Goal: Task Accomplishment & Management: Manage account settings

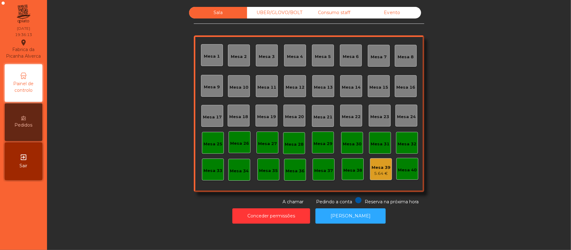
click at [409, 83] on div "Mesa 16" at bounding box center [405, 86] width 19 height 9
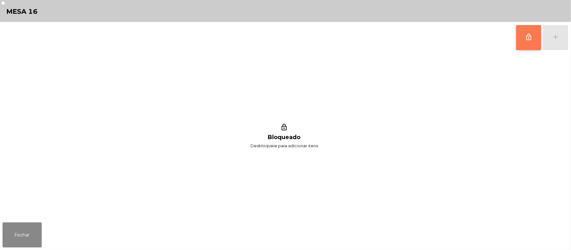
click at [531, 39] on span "lock_outline" at bounding box center [529, 37] width 8 height 8
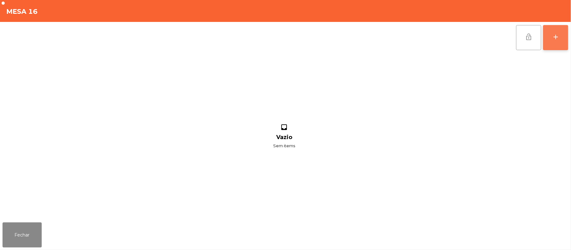
click at [566, 37] on button "add" at bounding box center [555, 37] width 25 height 25
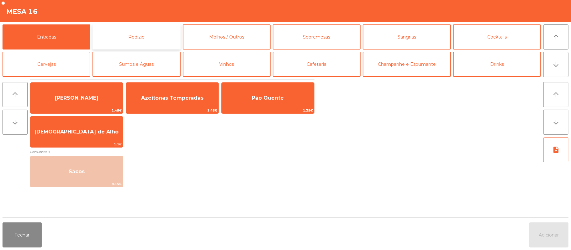
click at [154, 29] on button "Rodizio" at bounding box center [136, 36] width 88 height 25
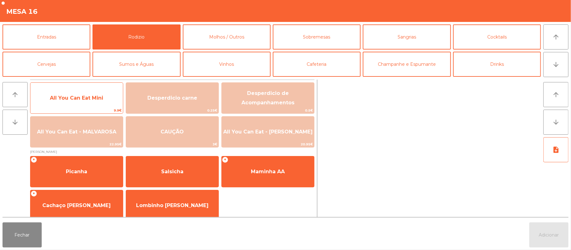
click at [82, 99] on span "All You Can Eat Mini" at bounding box center [76, 98] width 53 height 6
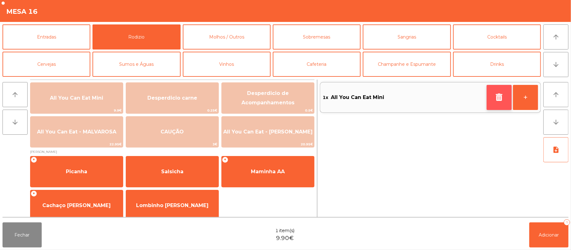
click at [496, 97] on icon "button" at bounding box center [498, 97] width 9 height 8
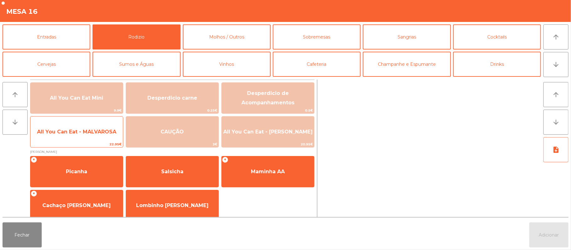
click at [91, 134] on span "All You Can Eat - MALVAROSA" at bounding box center [76, 132] width 79 height 6
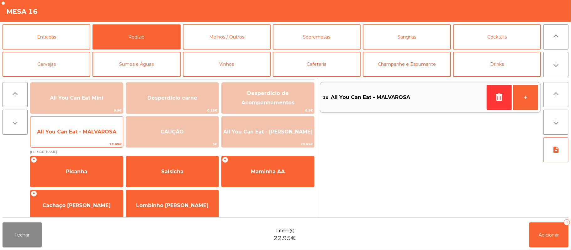
click at [95, 131] on span "All You Can Eat - MALVAROSA" at bounding box center [76, 132] width 79 height 6
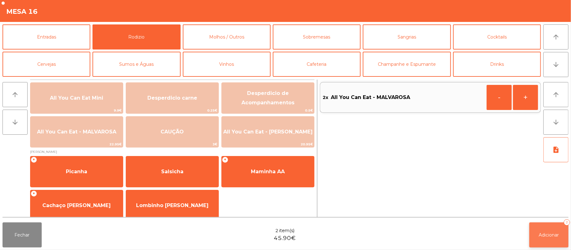
click at [551, 234] on span "Adicionar" at bounding box center [549, 235] width 20 height 6
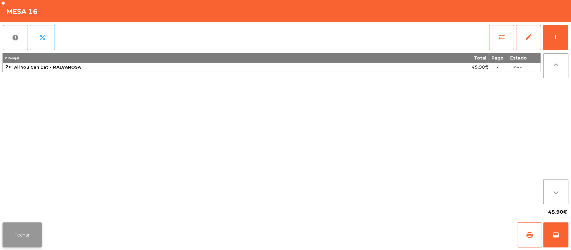
click at [34, 224] on button "Fechar" at bounding box center [22, 235] width 39 height 25
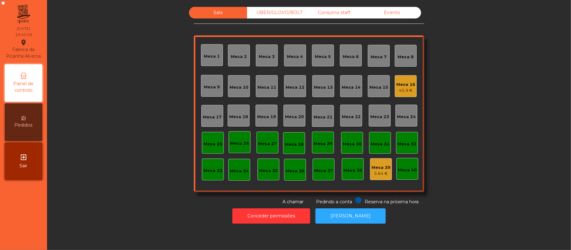
click at [400, 88] on div "45.9 €" at bounding box center [405, 90] width 19 height 6
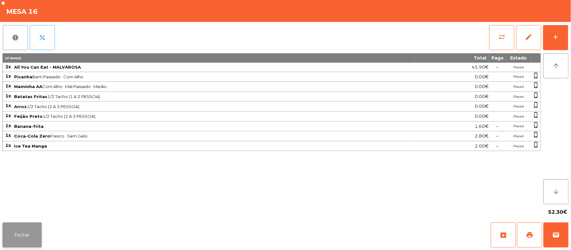
click at [20, 234] on button "Fechar" at bounding box center [22, 235] width 39 height 25
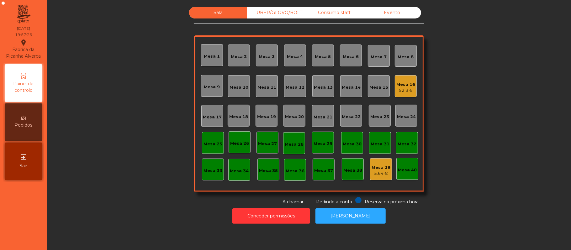
click at [381, 175] on div "5.64 €" at bounding box center [380, 173] width 19 height 6
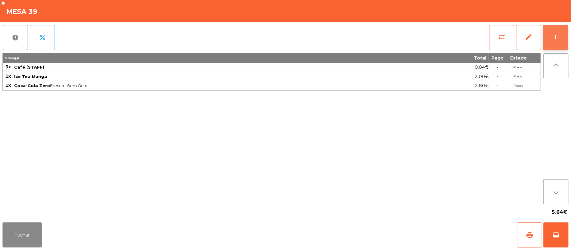
click at [547, 41] on button "add" at bounding box center [555, 37] width 25 height 25
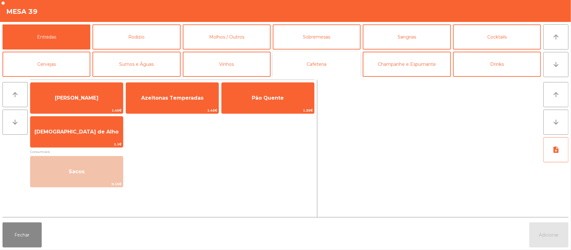
click at [320, 66] on button "Cafeteria" at bounding box center [317, 64] width 88 height 25
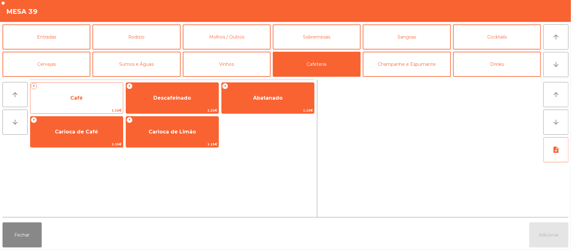
click at [99, 101] on span "Café" at bounding box center [76, 98] width 92 height 17
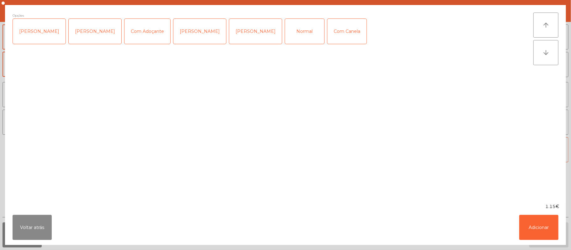
click at [99, 100] on div "Opções Chavena Fria Chavena Escaldada Com Adoçante [PERSON_NAME] [PERSON_NAME] …" at bounding box center [273, 104] width 521 height 183
click at [100, 98] on div "Opções Chavena Fria Chavena Escaldada Com Adoçante [PERSON_NAME] [PERSON_NAME] …" at bounding box center [273, 104] width 521 height 183
click at [285, 28] on div "Normal" at bounding box center [304, 31] width 39 height 25
click at [538, 227] on button "Adicionar" at bounding box center [538, 227] width 39 height 25
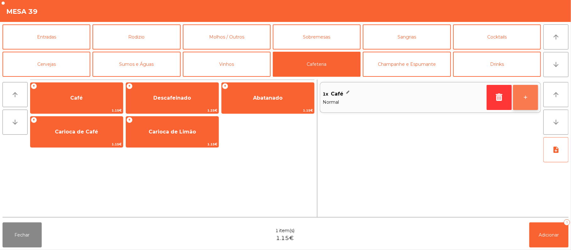
click at [514, 108] on button "+" at bounding box center [525, 97] width 25 height 25
click at [522, 103] on button "+" at bounding box center [525, 97] width 25 height 25
click at [498, 98] on button "-" at bounding box center [498, 97] width 25 height 25
click at [497, 97] on button "-" at bounding box center [498, 97] width 25 height 25
click at [496, 96] on button "-" at bounding box center [498, 97] width 25 height 25
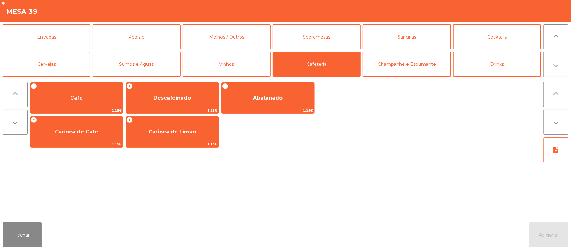
click at [490, 99] on div at bounding box center [430, 149] width 221 height 138
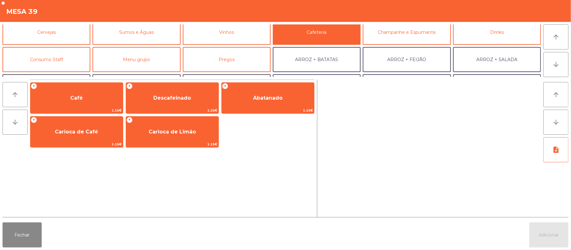
scroll to position [33, 0]
click at [66, 58] on button "Consumo Staff" at bounding box center [47, 58] width 88 height 25
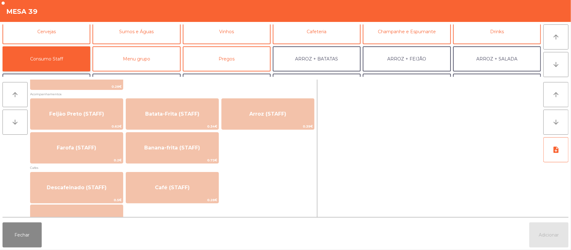
scroll to position [286, 0]
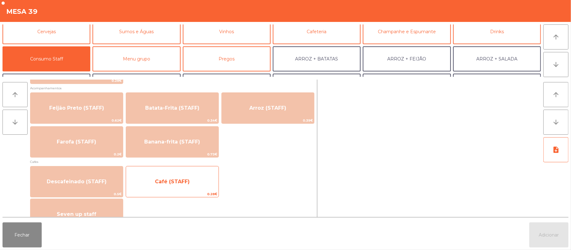
click at [188, 182] on span "Café (STAFF)" at bounding box center [172, 182] width 35 height 6
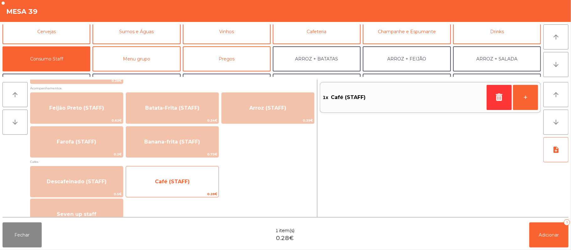
click at [183, 185] on span "Café (STAFF)" at bounding box center [172, 181] width 92 height 17
click at [184, 184] on span "Café (STAFF)" at bounding box center [172, 182] width 35 height 6
click at [177, 182] on span "Café (STAFF)" at bounding box center [172, 182] width 35 height 6
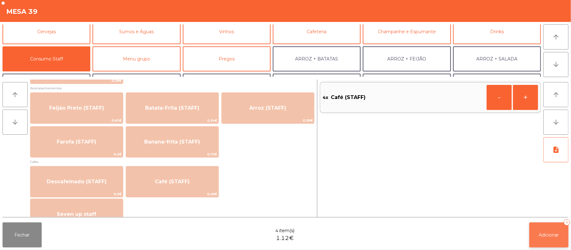
click at [550, 235] on span "Adicionar" at bounding box center [549, 235] width 20 height 6
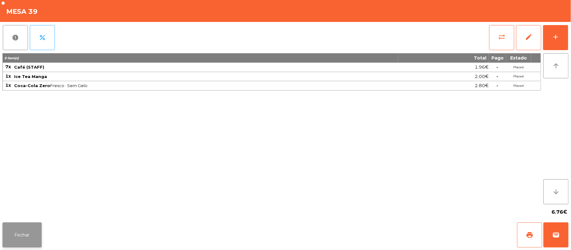
click at [20, 232] on button "Fechar" at bounding box center [22, 235] width 39 height 25
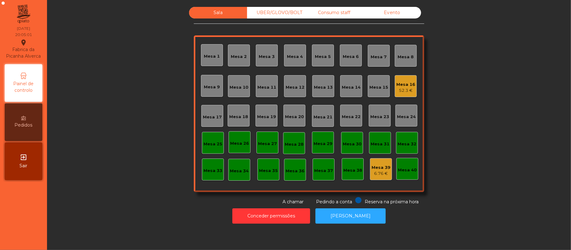
click at [212, 121] on div "Mesa 17" at bounding box center [212, 116] width 22 height 22
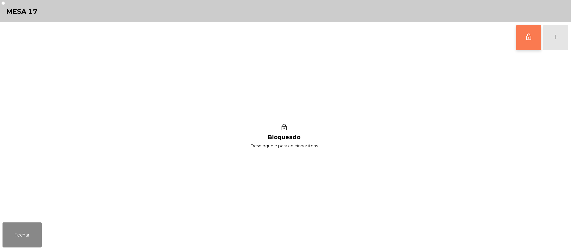
click at [535, 37] on button "lock_outline" at bounding box center [528, 37] width 25 height 25
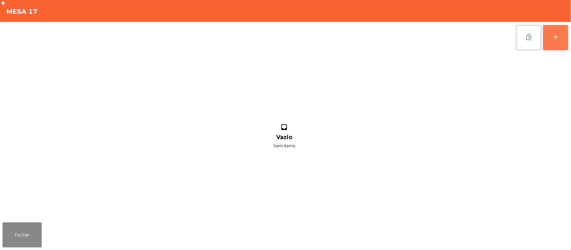
click at [565, 34] on button "add" at bounding box center [555, 37] width 25 height 25
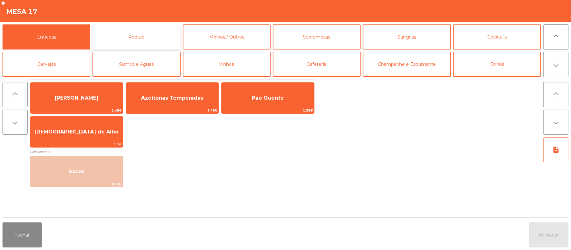
click at [165, 38] on button "Rodizio" at bounding box center [136, 36] width 88 height 25
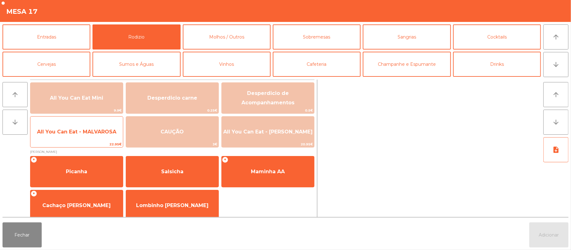
click at [105, 138] on span "All You Can Eat - MALVAROSA" at bounding box center [76, 131] width 92 height 17
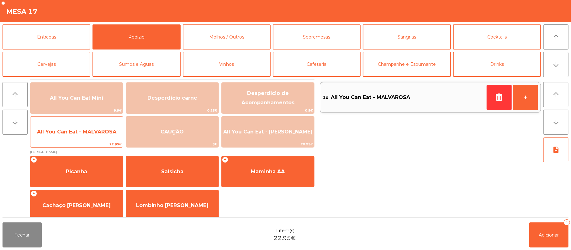
click at [101, 141] on div "All You Can Eat - MALVAROSA 22.95€" at bounding box center [76, 131] width 93 height 31
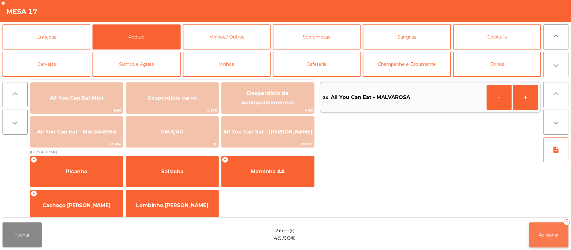
click at [551, 241] on button "Adicionar 2" at bounding box center [548, 235] width 39 height 25
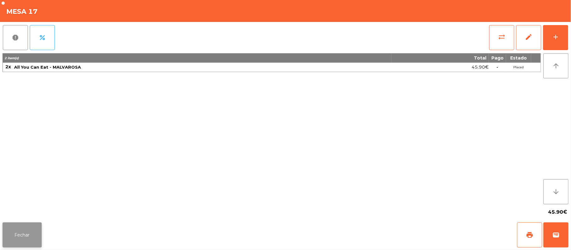
click at [33, 231] on button "Fechar" at bounding box center [22, 235] width 39 height 25
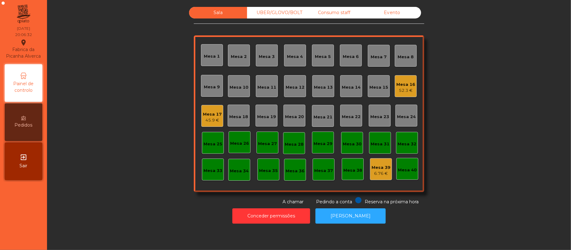
click at [215, 109] on div "Mesa 17 45.9 €" at bounding box center [212, 116] width 19 height 15
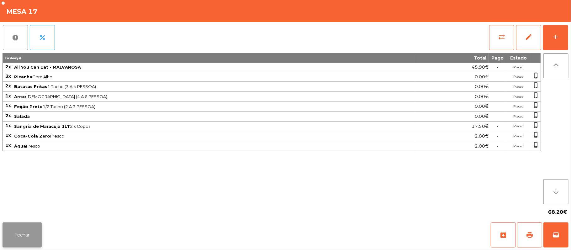
click at [9, 245] on button "Fechar" at bounding box center [22, 235] width 39 height 25
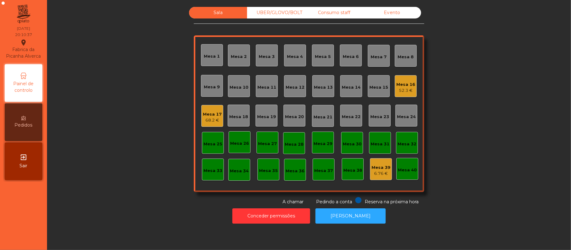
click at [208, 144] on div "Mesa 25" at bounding box center [212, 144] width 19 height 6
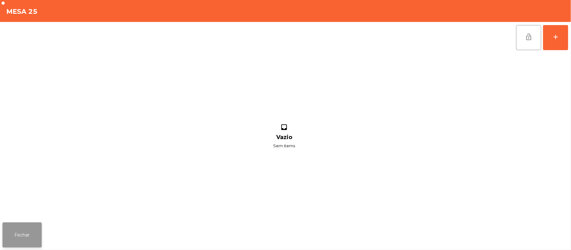
click at [32, 243] on button "Fechar" at bounding box center [22, 235] width 39 height 25
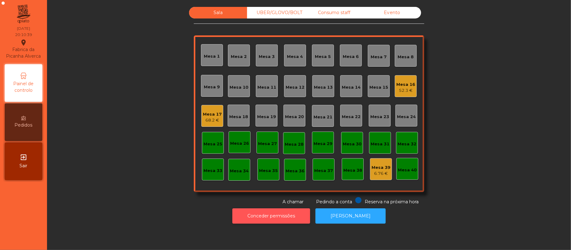
click at [269, 218] on button "Conceder permissões" at bounding box center [271, 215] width 78 height 15
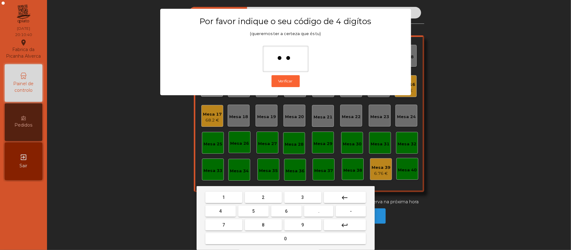
type input "***"
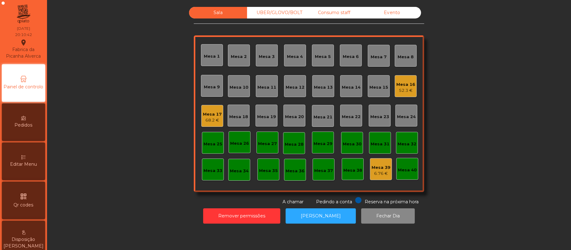
click at [33, 165] on div "Editar Menu" at bounding box center [23, 162] width 43 height 38
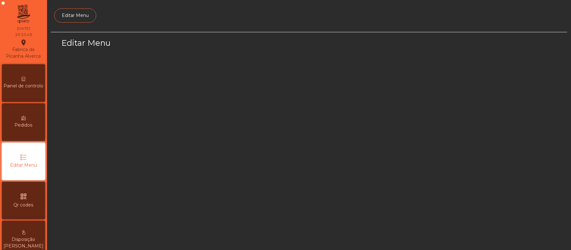
scroll to position [43, 0]
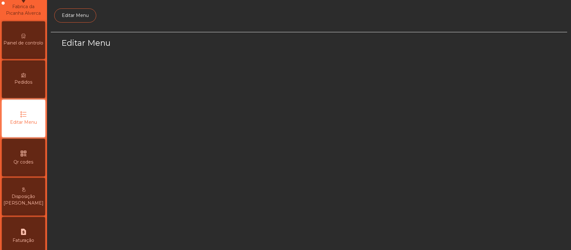
select select "*"
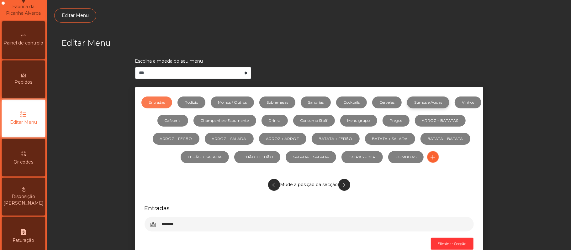
click at [440, 102] on link "Sumos e Águas" at bounding box center [428, 103] width 42 height 12
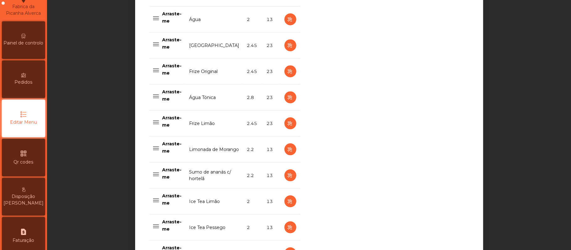
scroll to position [580, 0]
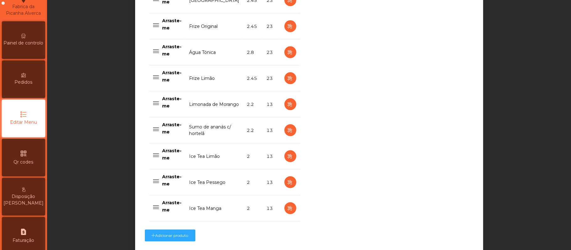
click at [286, 132] on icon "button" at bounding box center [289, 131] width 7 height 8
select select "***"
select select "**"
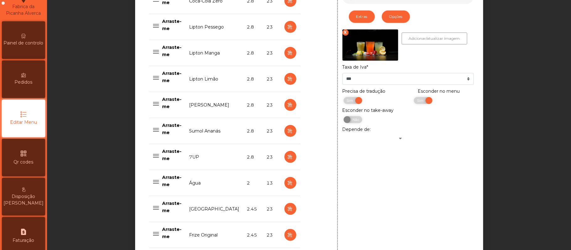
click at [412, 139] on div "Precisa de tradução Sim Não Esconder no menu Sim Não Esconder no take-away Sim …" at bounding box center [408, 115] width 141 height 54
click at [414, 102] on span "Sim" at bounding box center [421, 100] width 16 height 7
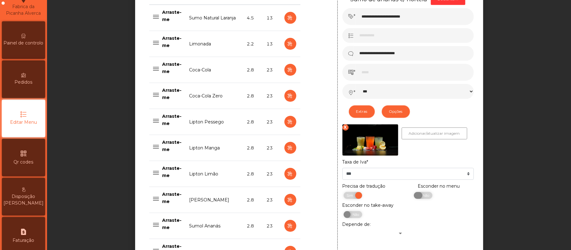
scroll to position [275, 0]
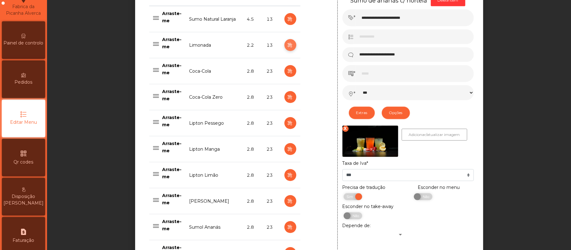
click at [286, 47] on icon "button" at bounding box center [289, 45] width 7 height 8
type input "********"
type input "*****"
select select "***"
select select "**"
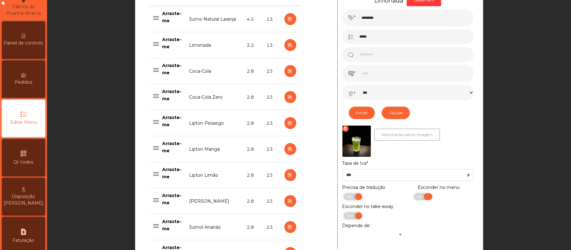
click at [413, 197] on span "Sim" at bounding box center [421, 196] width 16 height 7
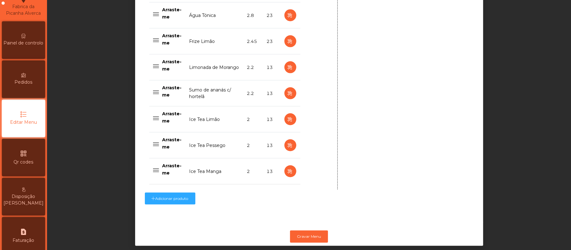
scroll to position [634, 0]
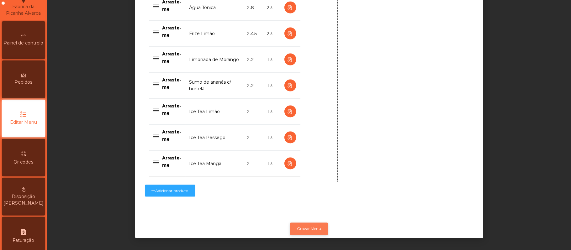
click at [306, 223] on button "Gravar Menu" at bounding box center [309, 229] width 38 height 12
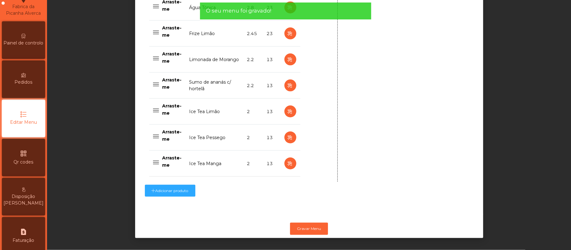
click at [28, 46] on span "Painel de controlo" at bounding box center [24, 43] width 40 height 7
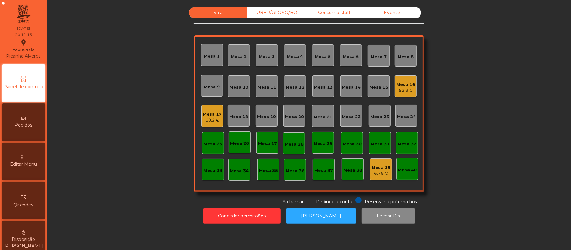
click at [265, 116] on div "Mesa 19" at bounding box center [266, 117] width 19 height 6
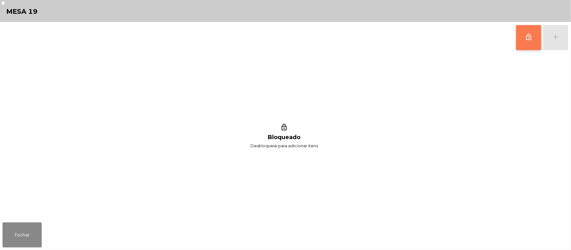
click at [520, 33] on button "lock_outline" at bounding box center [528, 37] width 25 height 25
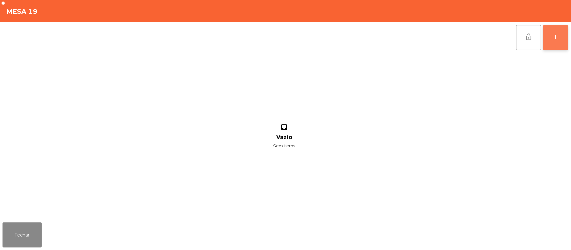
click at [561, 35] on button "add" at bounding box center [555, 37] width 25 height 25
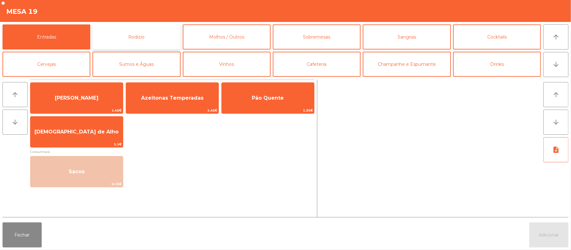
click at [148, 35] on button "Rodizio" at bounding box center [136, 36] width 88 height 25
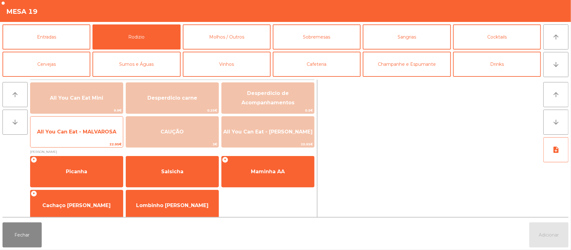
click at [93, 137] on span "All You Can Eat - MALVAROSA" at bounding box center [76, 131] width 92 height 17
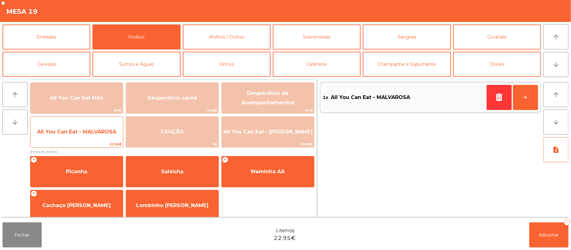
click at [99, 134] on span "All You Can Eat - MALVAROSA" at bounding box center [76, 132] width 79 height 6
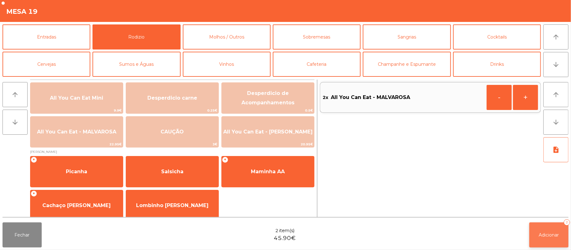
click at [545, 239] on button "Adicionar 2" at bounding box center [548, 235] width 39 height 25
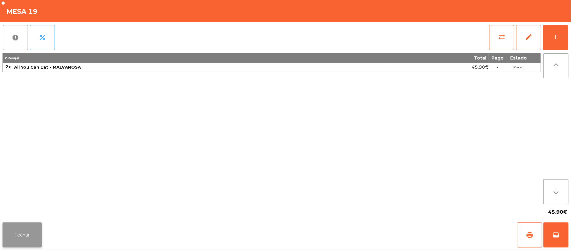
click at [23, 235] on button "Fechar" at bounding box center [22, 235] width 39 height 25
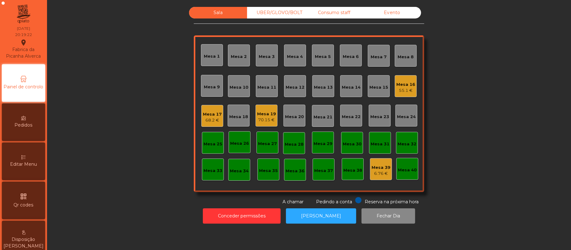
click at [274, 11] on div "UBER/GLOVO/BOLT" at bounding box center [276, 13] width 58 height 12
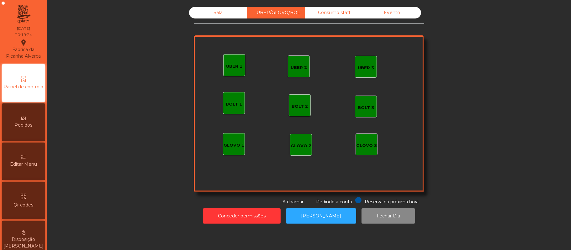
click at [230, 66] on div "UBER 1" at bounding box center [234, 66] width 16 height 6
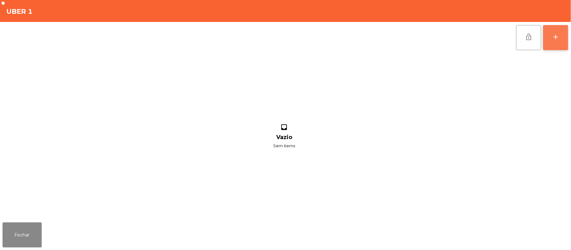
click at [560, 41] on button "add" at bounding box center [555, 37] width 25 height 25
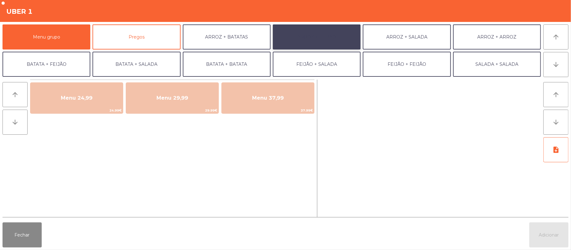
click at [338, 32] on button "ARROZ + FEIJÃO" at bounding box center [317, 36] width 88 height 25
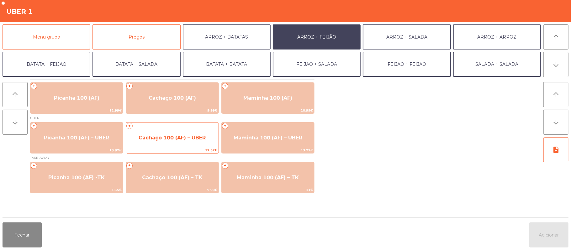
click at [187, 140] on span "Cachaço 100 (AF) – UBER" at bounding box center [172, 138] width 67 height 6
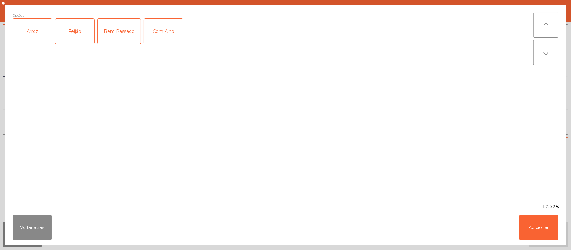
click at [34, 33] on div "Arroz" at bounding box center [32, 31] width 39 height 25
click at [71, 29] on div "Feijão" at bounding box center [74, 31] width 39 height 25
click at [549, 226] on button "Adicionar" at bounding box center [538, 227] width 39 height 25
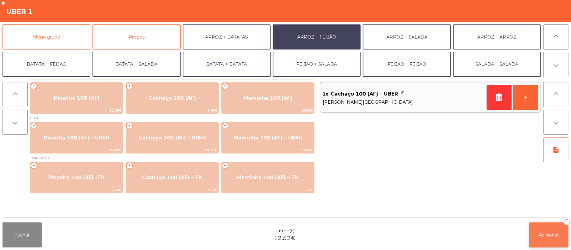
click at [553, 236] on span "Adicionar" at bounding box center [549, 235] width 20 height 6
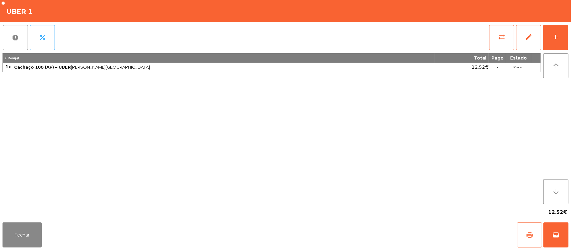
click at [531, 233] on span "print" at bounding box center [530, 235] width 8 height 8
click at [508, 40] on button "sync_alt" at bounding box center [501, 37] width 25 height 25
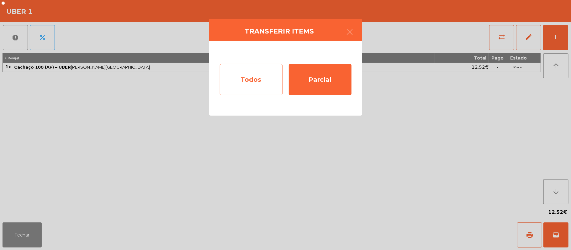
click at [272, 71] on div "Todos" at bounding box center [251, 79] width 63 height 31
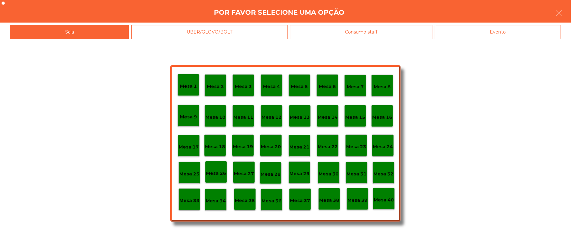
click at [466, 68] on div "Mesa 1 Mesa 2 Mesa 3 Mesa 4 Mesa 5 Mesa 6 Mesa 7 Mesa 8 [GEOGRAPHIC_DATA] 9 [GE…" at bounding box center [285, 144] width 571 height 211
click at [483, 28] on div "Evento" at bounding box center [498, 32] width 126 height 14
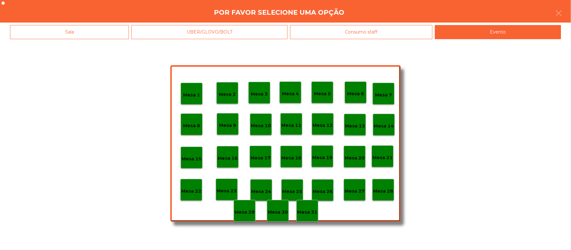
click at [463, 122] on div "Mesa 1 Mesa 2 Mesa 3 Mesa 4 Mesa 5 Mesa 6 Mesa 7 Mesa 8 Mesa 9 Mesa 10 [GEOGRAP…" at bounding box center [285, 144] width 571 height 211
click at [558, 11] on icon "button" at bounding box center [559, 13] width 8 height 8
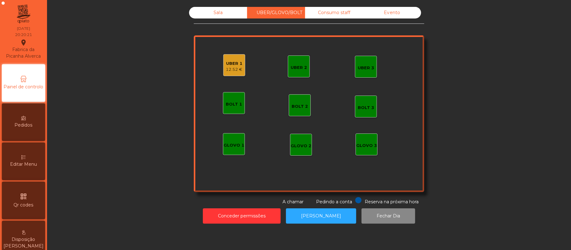
click at [230, 64] on div "UBER 1" at bounding box center [234, 63] width 17 height 6
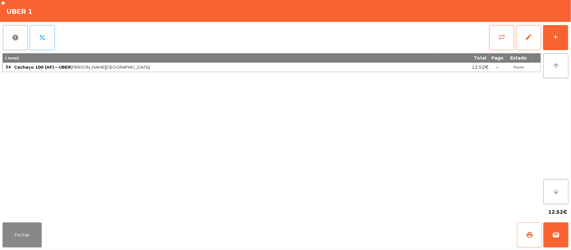
click at [531, 237] on span "print" at bounding box center [530, 235] width 8 height 8
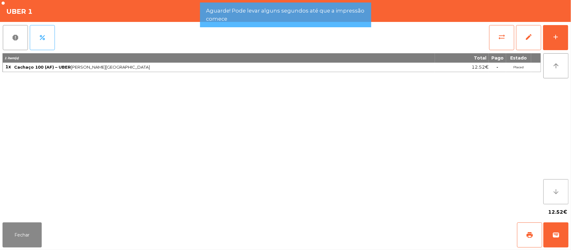
click at [543, 192] on button "arrow_downward" at bounding box center [555, 191] width 25 height 25
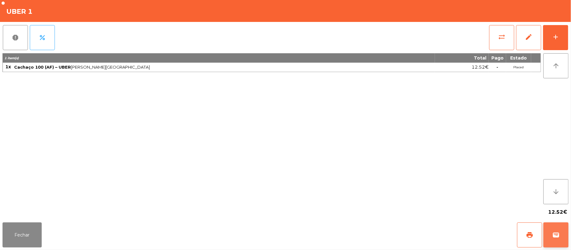
click at [563, 236] on button "wallet" at bounding box center [555, 235] width 25 height 25
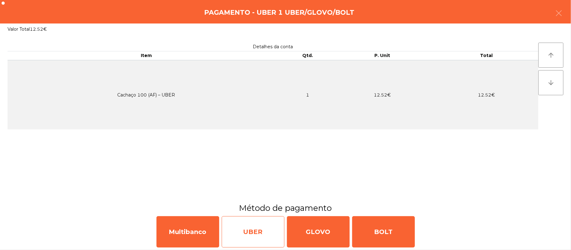
click at [258, 236] on div "UBER" at bounding box center [253, 231] width 63 height 31
select select "**"
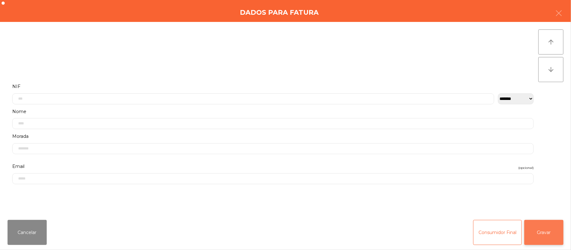
click at [550, 233] on button "Gravar" at bounding box center [543, 232] width 39 height 25
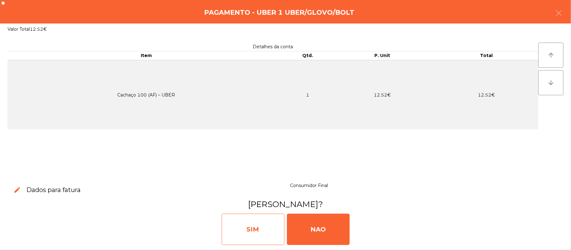
click at [256, 233] on div "SIM" at bounding box center [253, 229] width 63 height 31
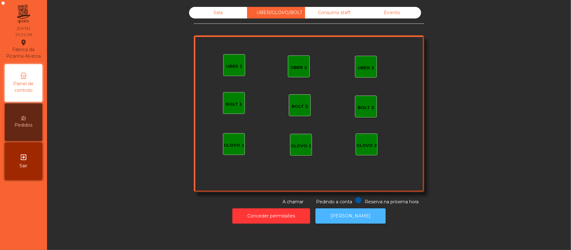
click at [355, 216] on button "[PERSON_NAME]" at bounding box center [350, 215] width 70 height 15
click at [219, 14] on div "Sala" at bounding box center [218, 13] width 58 height 12
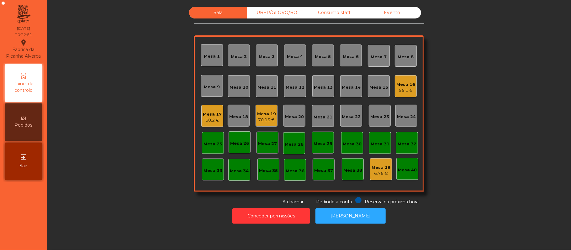
click at [343, 117] on div "Mesa 22" at bounding box center [351, 117] width 19 height 6
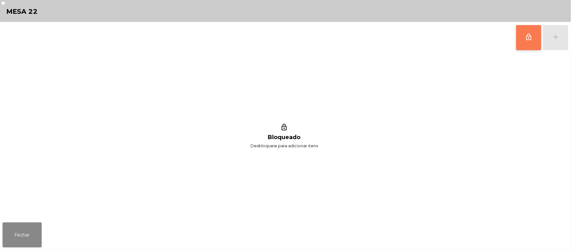
click at [530, 37] on span "lock_outline" at bounding box center [529, 37] width 8 height 8
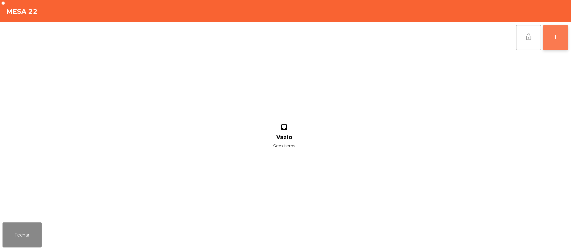
click at [554, 31] on button "add" at bounding box center [555, 37] width 25 height 25
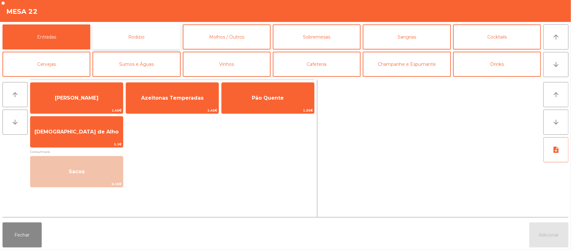
click at [141, 36] on button "Rodizio" at bounding box center [136, 36] width 88 height 25
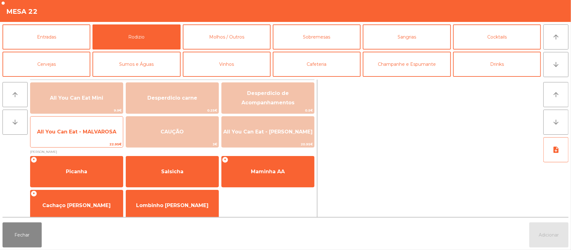
click at [100, 135] on span "All You Can Eat - MALVAROSA" at bounding box center [76, 131] width 92 height 17
click at [103, 133] on span "All You Can Eat - MALVAROSA" at bounding box center [76, 132] width 79 height 6
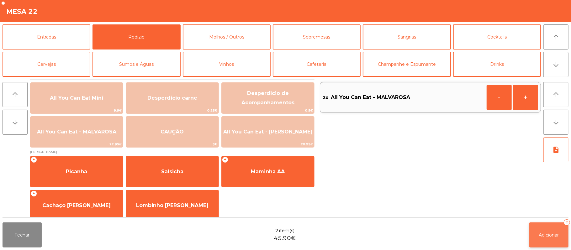
click at [552, 237] on span "Adicionar" at bounding box center [549, 235] width 20 height 6
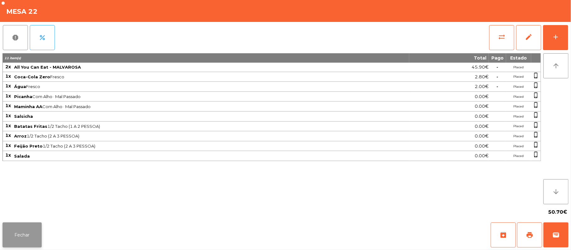
click at [22, 228] on button "Fechar" at bounding box center [22, 235] width 39 height 25
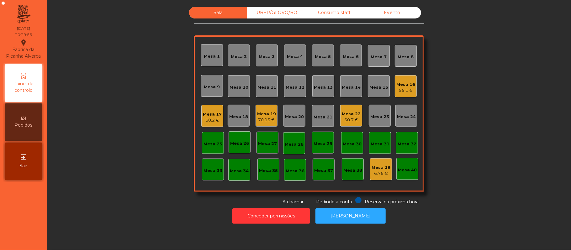
click at [409, 92] on div "55.1 €" at bounding box center [405, 90] width 19 height 6
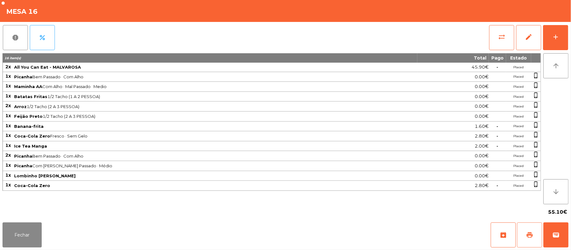
click at [533, 235] on span "print" at bounding box center [530, 235] width 8 height 8
click at [563, 234] on button "wallet" at bounding box center [555, 235] width 25 height 25
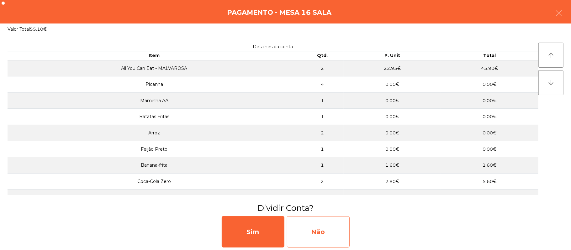
click at [325, 234] on div "Não" at bounding box center [318, 231] width 63 height 31
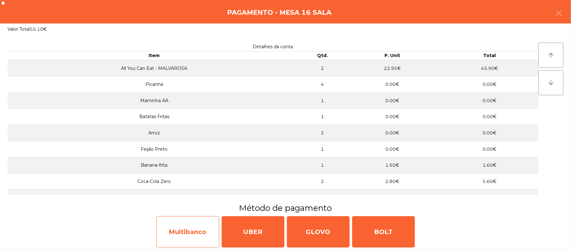
click at [197, 228] on div "Multibanco" at bounding box center [187, 231] width 63 height 31
select select "**"
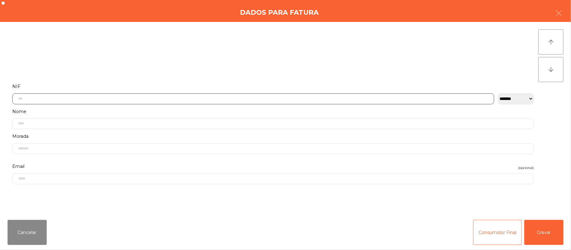
click at [147, 98] on input "text" at bounding box center [253, 98] width 482 height 11
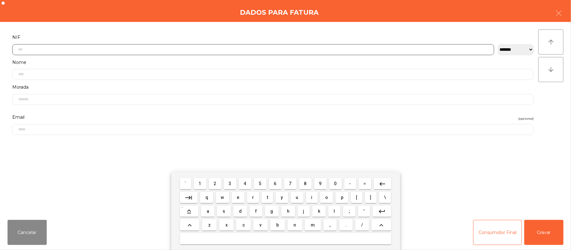
scroll to position [53, 0]
type input "*********"
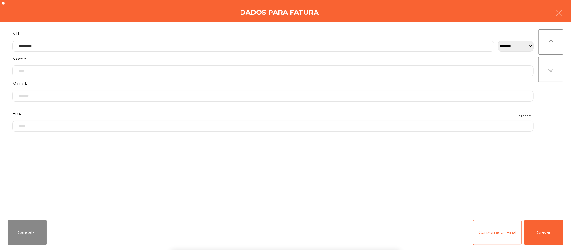
click at [552, 234] on div "` 1 2 3 4 5 6 7 8 9 0 - = keyboard_backspace keyboard_tab q w e r t y u i o p […" at bounding box center [285, 211] width 571 height 78
click at [539, 236] on button "Gravar" at bounding box center [543, 232] width 39 height 25
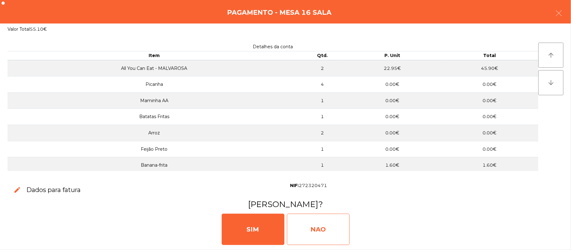
click at [327, 221] on div "NAO" at bounding box center [318, 229] width 63 height 31
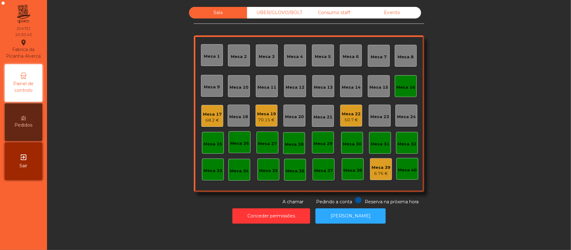
click at [399, 87] on div "Mesa 16" at bounding box center [405, 87] width 19 height 6
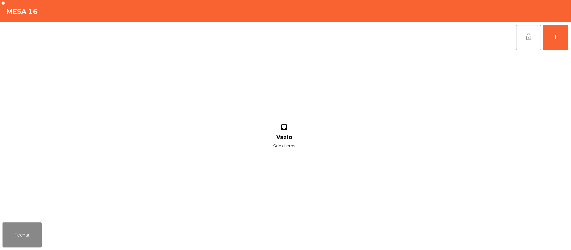
click at [521, 42] on button "lock_open" at bounding box center [528, 37] width 25 height 25
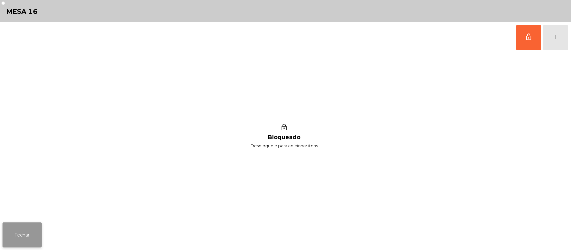
click at [31, 236] on button "Fechar" at bounding box center [22, 235] width 39 height 25
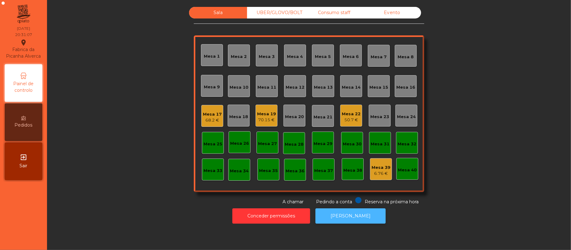
click at [353, 213] on button "[PERSON_NAME]" at bounding box center [350, 215] width 70 height 15
click at [356, 116] on div "Mesa 22" at bounding box center [351, 114] width 19 height 6
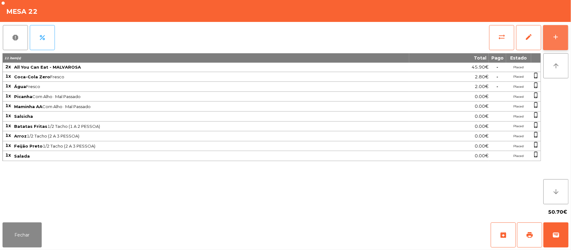
click at [552, 37] on div "add" at bounding box center [556, 37] width 8 height 8
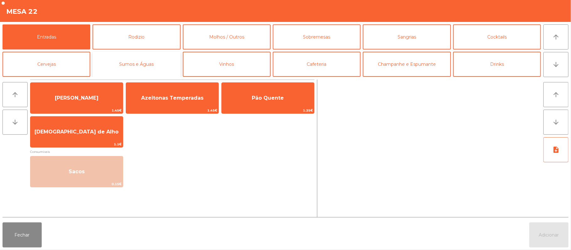
click at [162, 66] on button "Sumos e Águas" at bounding box center [136, 64] width 88 height 25
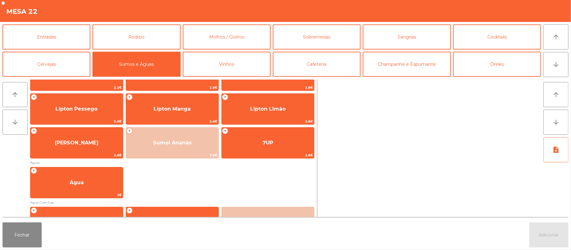
scroll to position [108, 0]
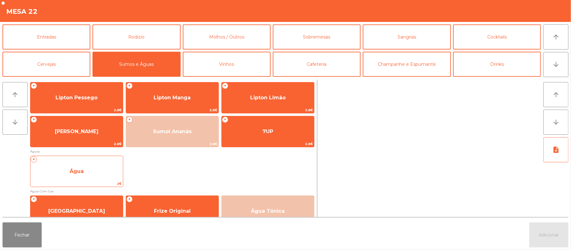
click at [99, 171] on span "Água" at bounding box center [76, 171] width 92 height 17
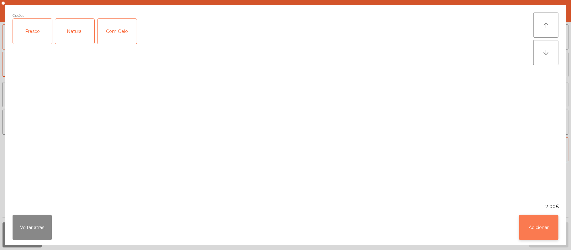
click at [535, 226] on button "Adicionar" at bounding box center [538, 227] width 39 height 25
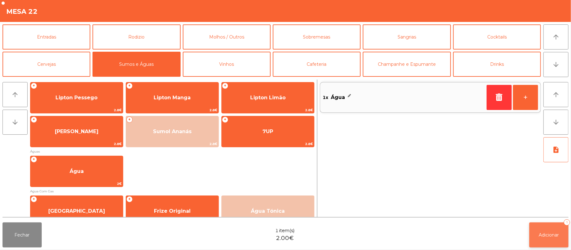
click at [549, 227] on button "Adicionar 1" at bounding box center [548, 235] width 39 height 25
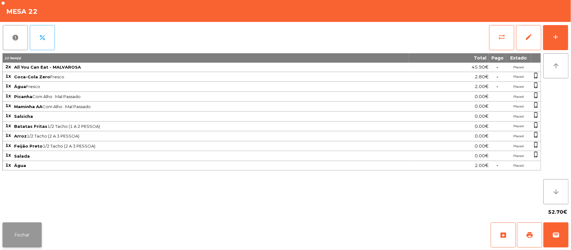
click at [23, 225] on button "Fechar" at bounding box center [22, 235] width 39 height 25
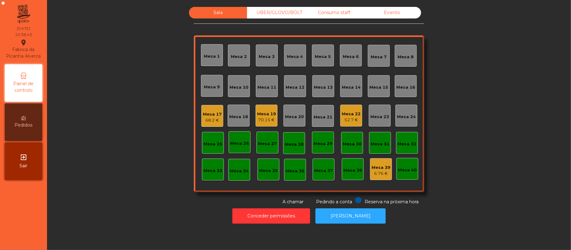
click at [409, 82] on div "Mesa 16" at bounding box center [405, 86] width 19 height 9
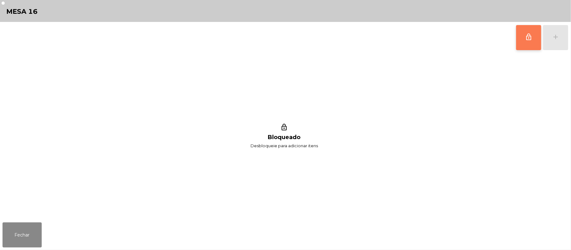
click at [533, 38] on button "lock_outline" at bounding box center [528, 37] width 25 height 25
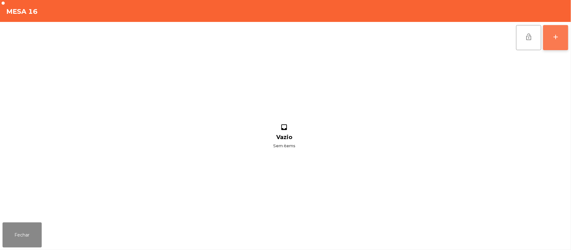
click at [565, 38] on button "add" at bounding box center [555, 37] width 25 height 25
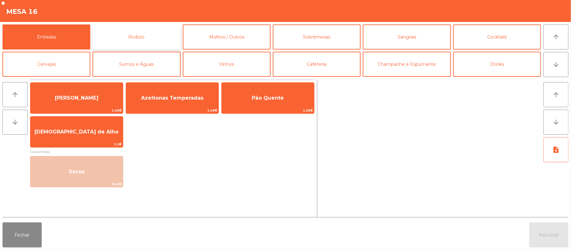
click at [149, 39] on button "Rodizio" at bounding box center [136, 36] width 88 height 25
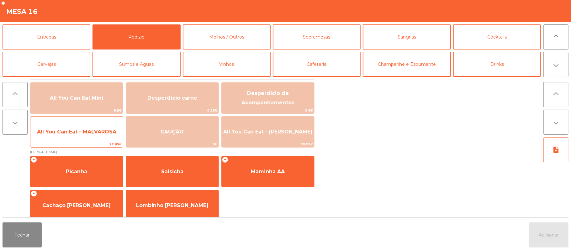
click at [91, 135] on span "All You Can Eat - MALVAROSA" at bounding box center [76, 131] width 92 height 17
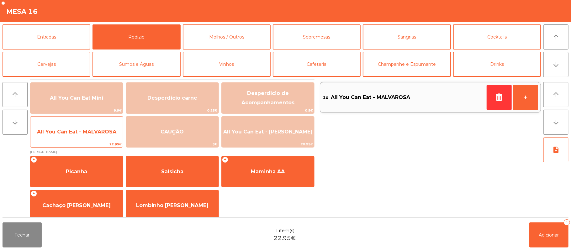
click at [90, 139] on span "All You Can Eat - MALVAROSA" at bounding box center [76, 131] width 92 height 17
click at [92, 136] on span "All You Can Eat - MALVAROSA" at bounding box center [76, 131] width 92 height 17
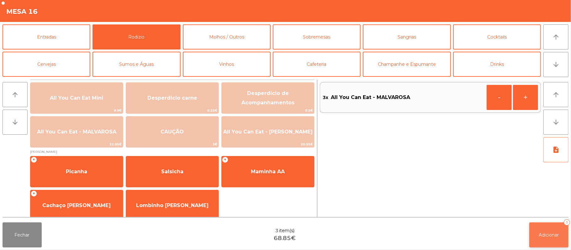
click at [548, 230] on button "Adicionar 3" at bounding box center [548, 235] width 39 height 25
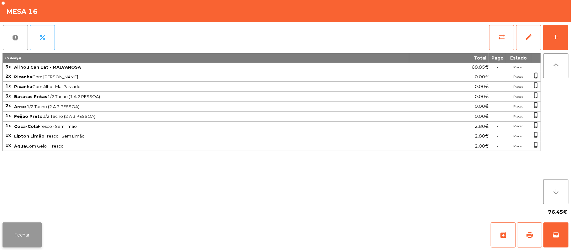
click at [15, 229] on button "Fechar" at bounding box center [22, 235] width 39 height 25
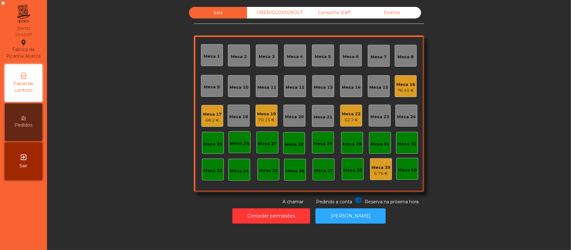
click at [257, 86] on div "Mesa 11" at bounding box center [266, 87] width 19 height 6
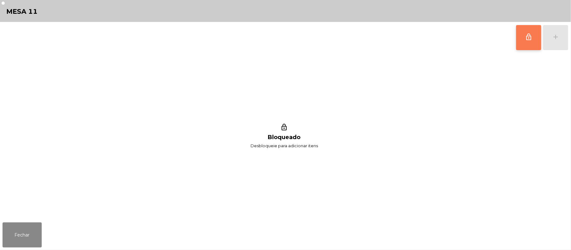
click at [534, 36] on button "lock_outline" at bounding box center [528, 37] width 25 height 25
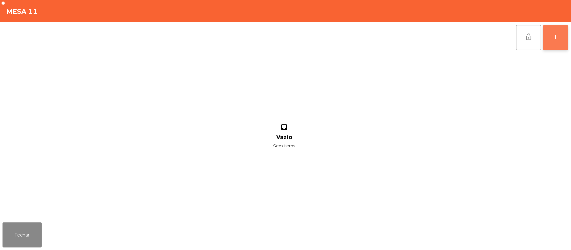
click at [551, 38] on button "add" at bounding box center [555, 37] width 25 height 25
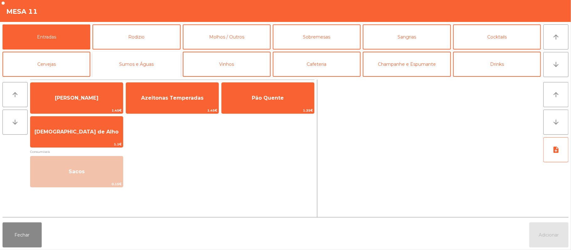
click at [132, 65] on button "Sumos e Águas" at bounding box center [136, 64] width 88 height 25
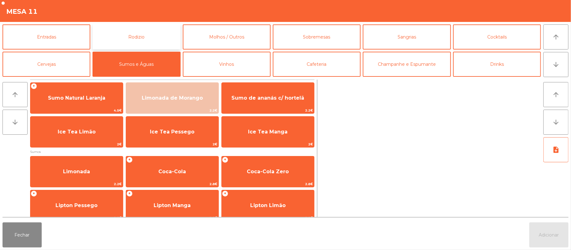
click at [151, 28] on button "Rodizio" at bounding box center [136, 36] width 88 height 25
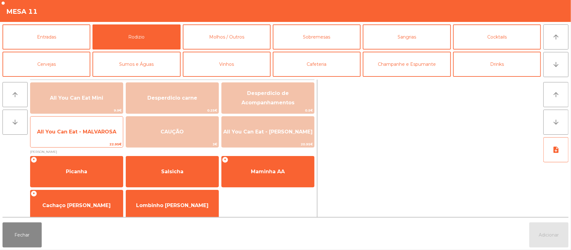
click at [92, 133] on span "All You Can Eat - MALVAROSA" at bounding box center [76, 132] width 79 height 6
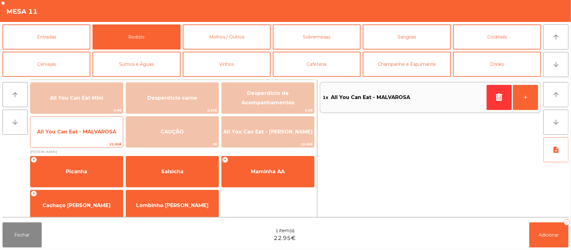
click at [95, 131] on span "All You Can Eat - MALVAROSA" at bounding box center [76, 132] width 79 height 6
click at [102, 133] on span "All You Can Eat - MALVAROSA" at bounding box center [76, 132] width 79 height 6
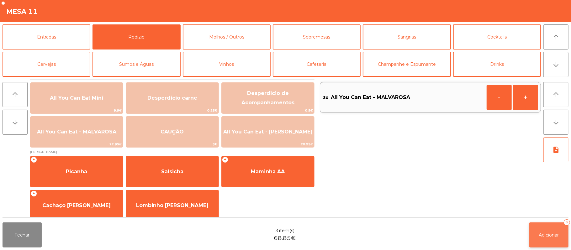
click at [548, 244] on button "Adicionar 3" at bounding box center [548, 235] width 39 height 25
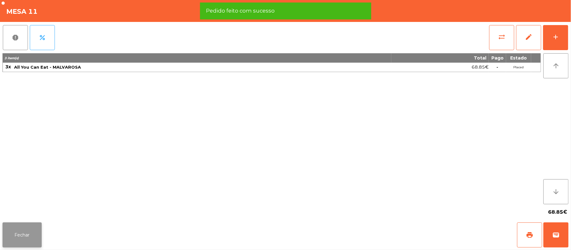
click at [23, 239] on button "Fechar" at bounding box center [22, 235] width 39 height 25
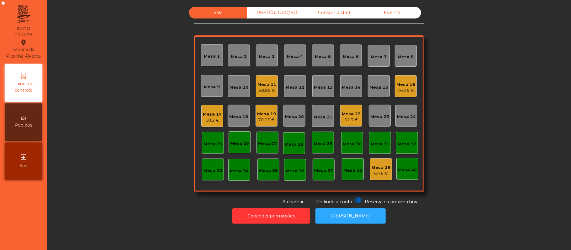
click at [280, 14] on div "UBER/GLOVO/BOLT" at bounding box center [276, 13] width 58 height 12
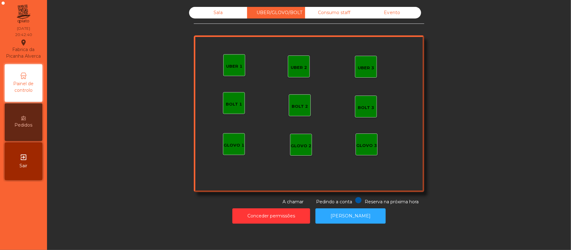
click at [228, 71] on div "UBER 1" at bounding box center [234, 65] width 22 height 22
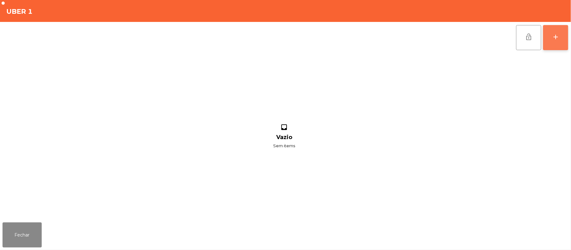
click at [557, 32] on button "add" at bounding box center [555, 37] width 25 height 25
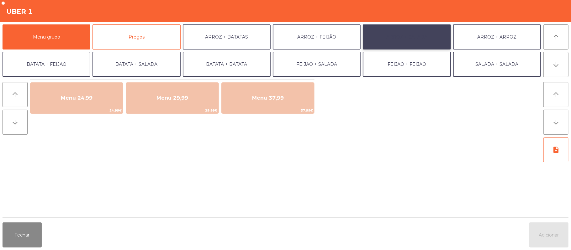
click at [424, 38] on button "ARROZ + SALADA" at bounding box center [407, 36] width 88 height 25
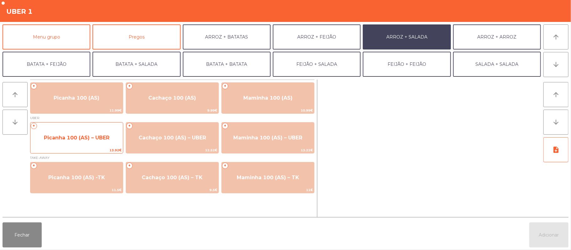
click at [107, 137] on span "Picanha 100 (AS) – UBER" at bounding box center [77, 138] width 66 height 6
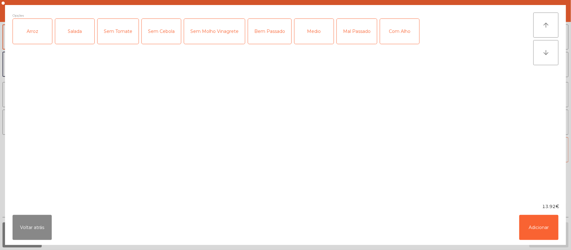
click at [34, 32] on div "Arroz" at bounding box center [32, 31] width 39 height 25
click at [77, 30] on div "Salada" at bounding box center [74, 31] width 39 height 25
click at [316, 33] on div "Medio" at bounding box center [313, 31] width 39 height 25
click at [547, 227] on button "Adicionar" at bounding box center [538, 227] width 39 height 25
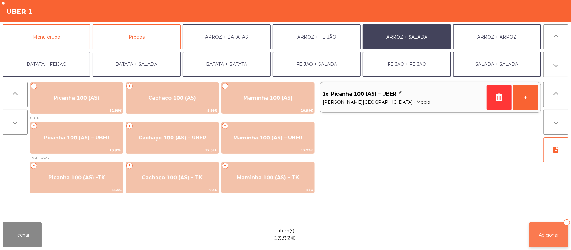
click at [554, 227] on button "Adicionar 1" at bounding box center [548, 235] width 39 height 25
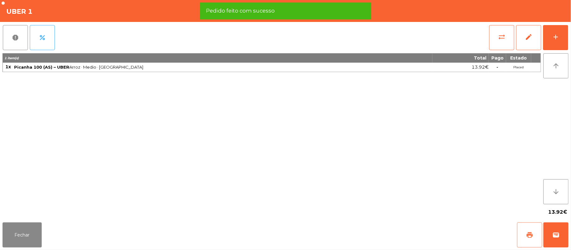
click at [523, 230] on button "print" at bounding box center [529, 235] width 25 height 25
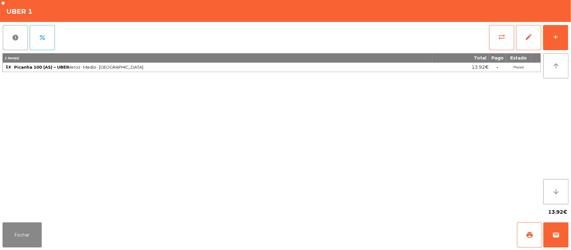
click at [569, 241] on div "Fechar print wallet" at bounding box center [285, 235] width 571 height 30
click at [556, 238] on span "wallet" at bounding box center [556, 235] width 8 height 8
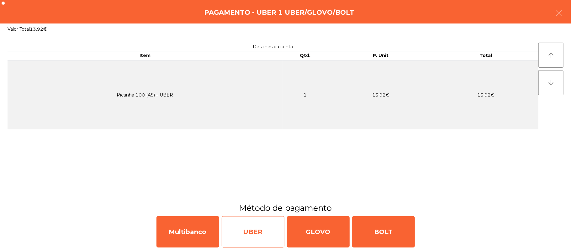
click at [263, 230] on div "UBER" at bounding box center [253, 231] width 63 height 31
select select "**"
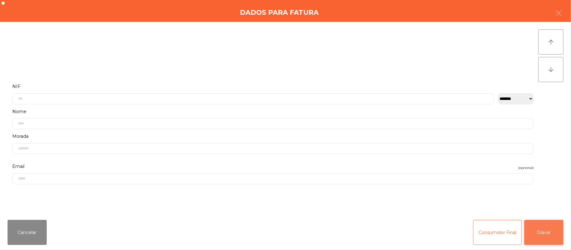
click at [548, 234] on button "Gravar" at bounding box center [543, 232] width 39 height 25
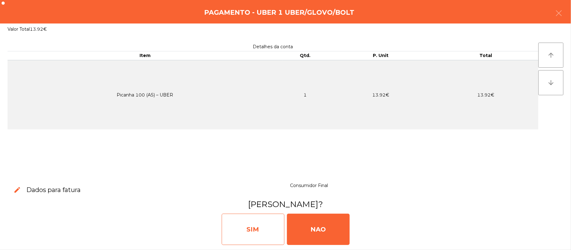
click at [261, 227] on div "SIM" at bounding box center [253, 229] width 63 height 31
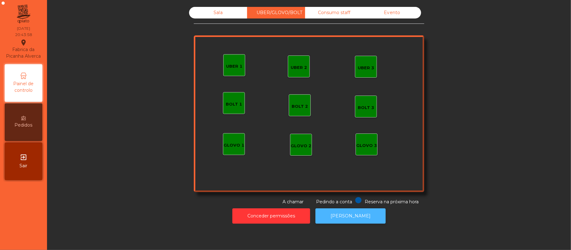
click at [343, 214] on button "[PERSON_NAME]" at bounding box center [350, 215] width 70 height 15
click at [214, 13] on div "Sala" at bounding box center [218, 13] width 58 height 12
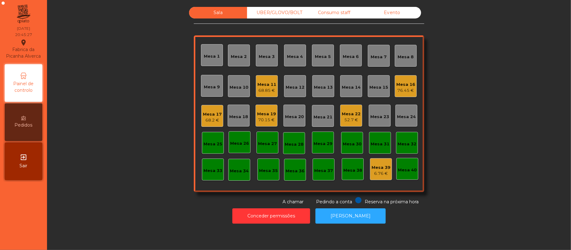
click at [280, 25] on div "Sala UBER/[GEOGRAPHIC_DATA]/BOLT Consumo staff Evento Mesa 1 [GEOGRAPHIC_DATA] …" at bounding box center [309, 106] width 230 height 198
click at [269, 13] on div "UBER/GLOVO/BOLT" at bounding box center [276, 13] width 58 height 12
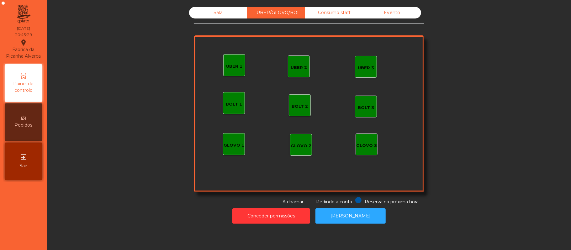
click at [215, 12] on div "Sala" at bounding box center [218, 13] width 58 height 12
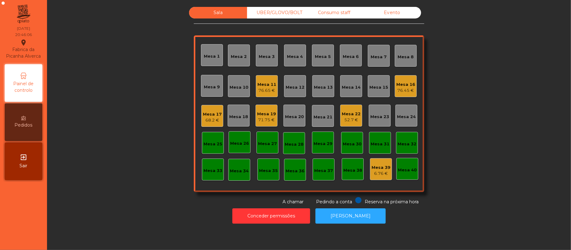
click at [208, 115] on div "Mesa 17" at bounding box center [212, 114] width 19 height 6
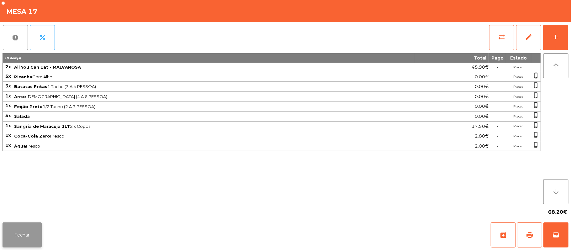
click at [16, 236] on button "Fechar" at bounding box center [22, 235] width 39 height 25
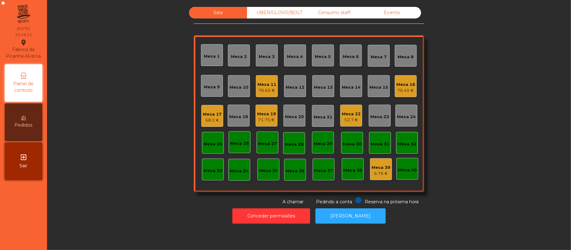
click at [267, 120] on div "71.75 €" at bounding box center [266, 120] width 19 height 6
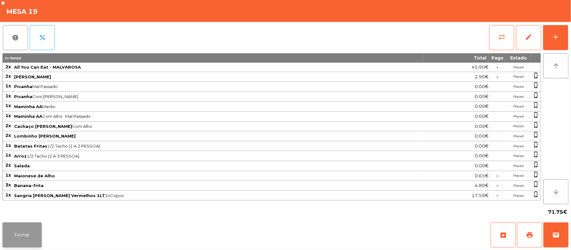
click at [23, 235] on button "Fechar" at bounding box center [22, 235] width 39 height 25
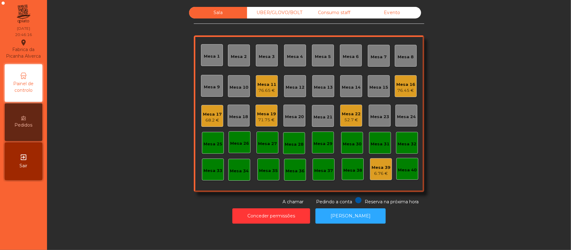
click at [350, 118] on div "52.7 €" at bounding box center [351, 120] width 19 height 6
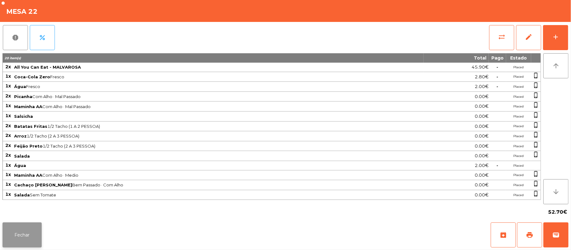
click at [27, 238] on button "Fechar" at bounding box center [22, 235] width 39 height 25
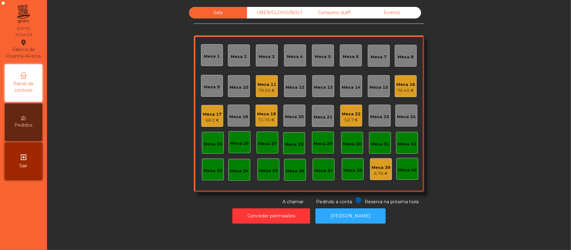
click at [276, 13] on div "UBER/GLOVO/BOLT" at bounding box center [276, 13] width 58 height 12
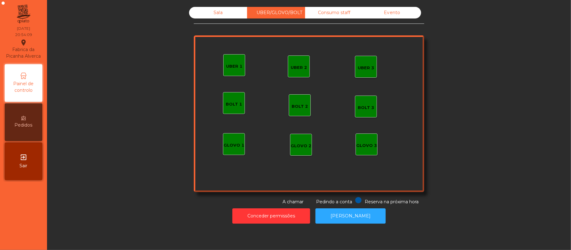
click at [231, 69] on div "UBER 1" at bounding box center [234, 66] width 16 height 6
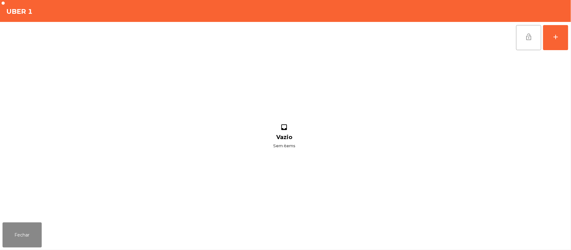
click at [535, 36] on button "lock_open" at bounding box center [528, 37] width 25 height 25
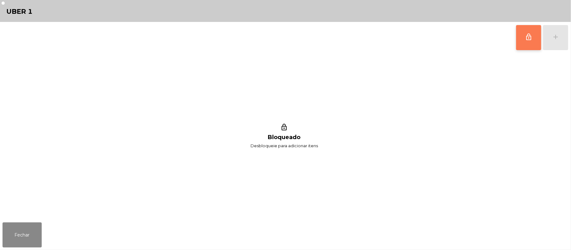
click at [522, 34] on button "lock_outline" at bounding box center [528, 37] width 25 height 25
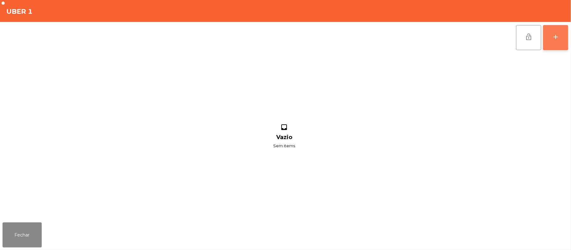
click at [550, 39] on button "add" at bounding box center [555, 37] width 25 height 25
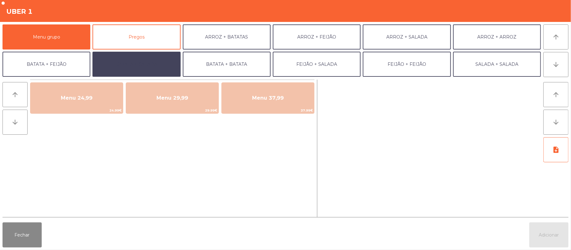
click at [151, 63] on button "BATATA + SALADA" at bounding box center [136, 64] width 88 height 25
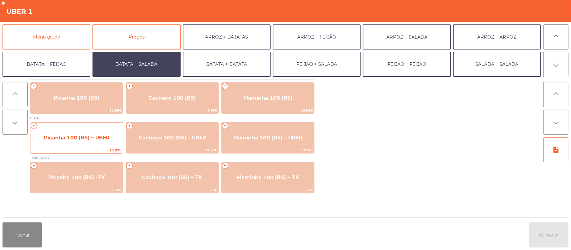
click at [93, 143] on span "Picanha 100 (BS) – UBER" at bounding box center [76, 137] width 92 height 17
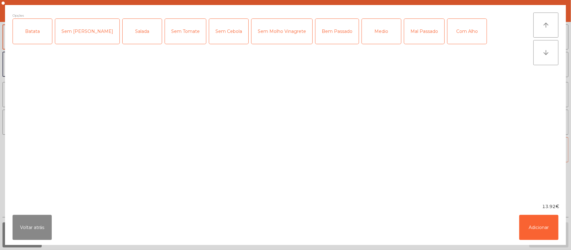
click at [34, 34] on div "Batata" at bounding box center [32, 31] width 39 height 25
click at [131, 26] on div "Salada" at bounding box center [142, 31] width 39 height 25
click at [362, 32] on div "Medio" at bounding box center [381, 31] width 39 height 25
click at [447, 29] on div "Com Alho" at bounding box center [466, 31] width 39 height 25
click at [548, 224] on button "Adicionar" at bounding box center [538, 227] width 39 height 25
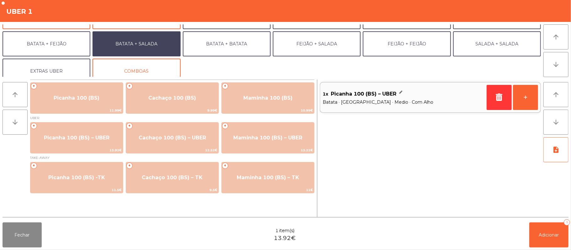
scroll to position [27, 0]
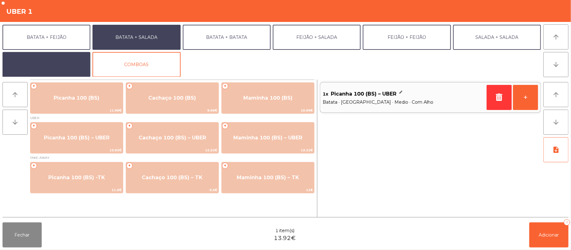
click at [60, 55] on button "EXTRAS UBER" at bounding box center [47, 64] width 88 height 25
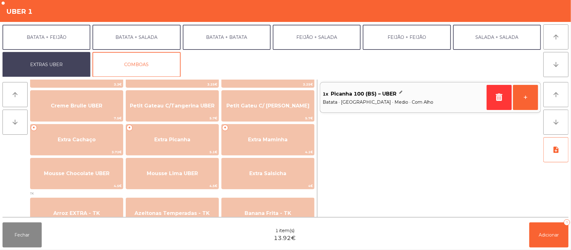
scroll to position [136, 0]
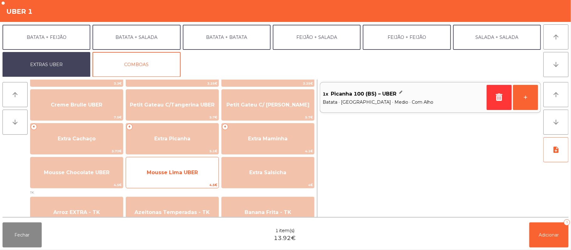
click at [188, 178] on span "Mousse Lima UBER" at bounding box center [172, 172] width 92 height 17
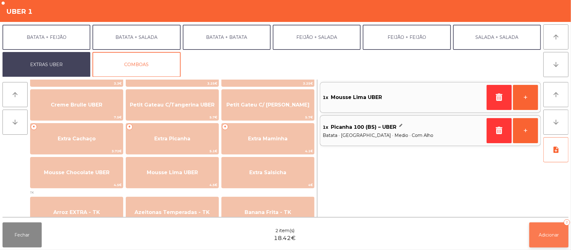
click at [547, 240] on button "Adicionar 2" at bounding box center [548, 235] width 39 height 25
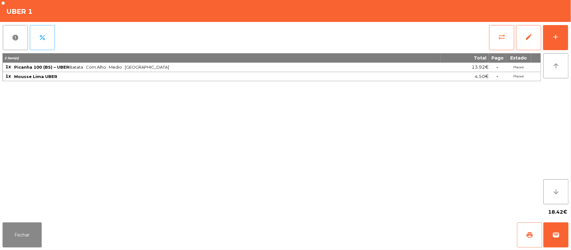
click at [535, 235] on button "print" at bounding box center [529, 235] width 25 height 25
click at [553, 242] on button "wallet" at bounding box center [555, 235] width 25 height 25
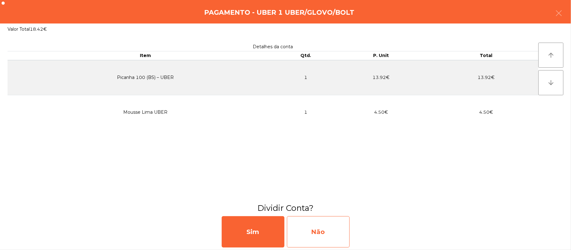
click at [319, 234] on div "Não" at bounding box center [318, 231] width 63 height 31
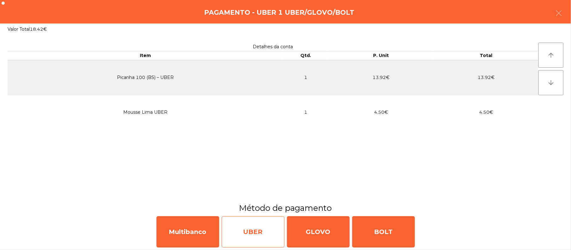
click at [265, 229] on div "UBER" at bounding box center [253, 231] width 63 height 31
select select "**"
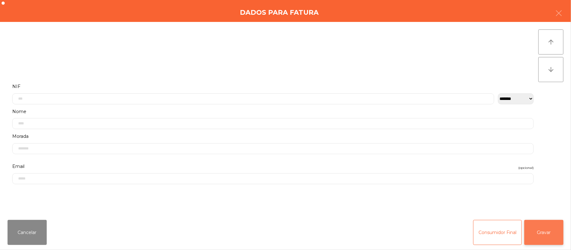
click at [549, 235] on button "Gravar" at bounding box center [543, 232] width 39 height 25
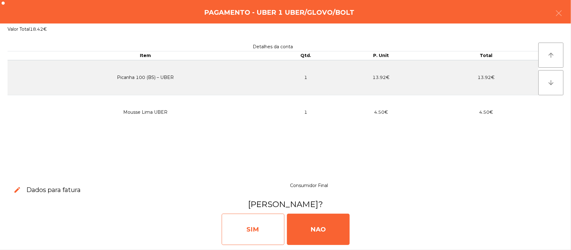
click at [271, 228] on div "SIM" at bounding box center [253, 229] width 63 height 31
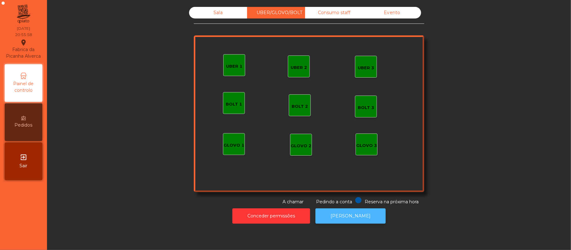
click at [345, 218] on button "[PERSON_NAME]" at bounding box center [350, 215] width 70 height 15
click at [229, 17] on div "Sala" at bounding box center [218, 13] width 58 height 12
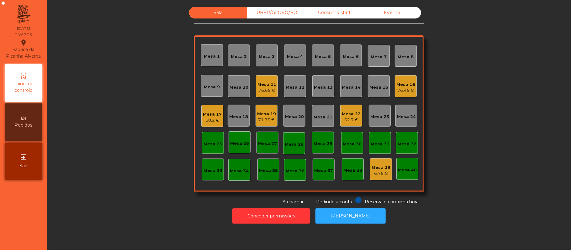
click at [350, 111] on div "Mesa 22" at bounding box center [351, 114] width 19 height 6
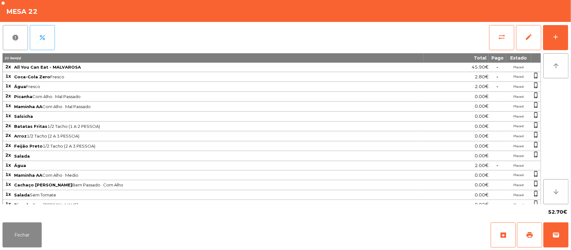
scroll to position [9, 0]
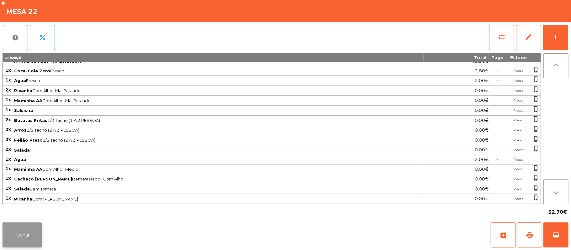
click at [33, 234] on button "Fechar" at bounding box center [22, 235] width 39 height 25
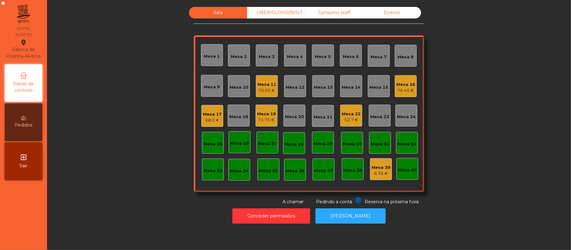
click at [205, 118] on div "68.2 €" at bounding box center [212, 120] width 19 height 6
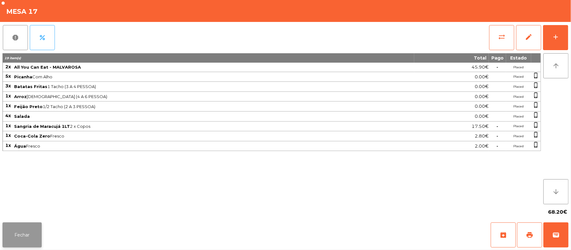
click at [34, 237] on button "Fechar" at bounding box center [22, 235] width 39 height 25
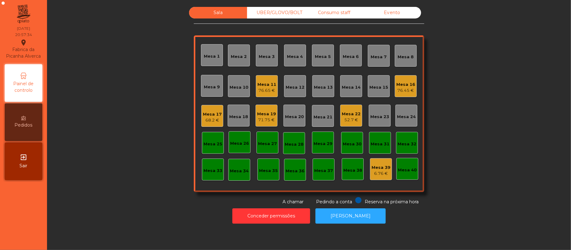
click at [264, 89] on div "76.65 €" at bounding box center [266, 90] width 19 height 6
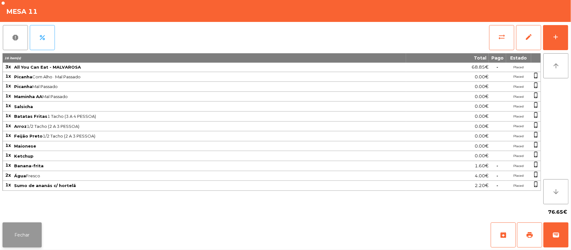
click at [34, 239] on button "Fechar" at bounding box center [22, 235] width 39 height 25
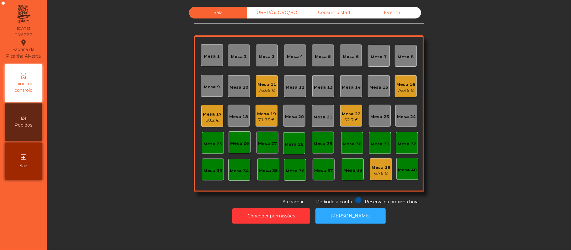
click at [269, 91] on div "76.65 €" at bounding box center [266, 90] width 19 height 6
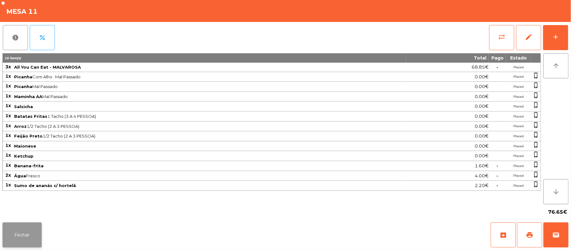
click at [33, 236] on button "Fechar" at bounding box center [22, 235] width 39 height 25
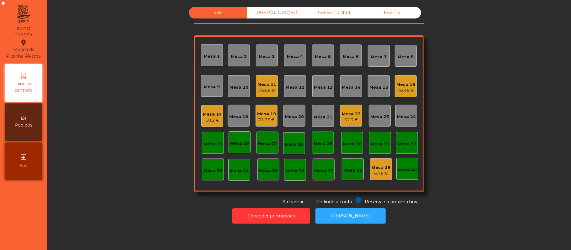
click at [263, 121] on div "71.75 €" at bounding box center [266, 120] width 19 height 6
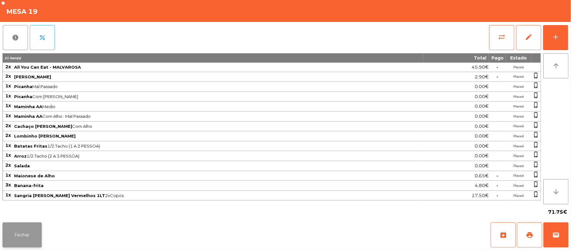
click at [32, 240] on button "Fechar" at bounding box center [22, 235] width 39 height 25
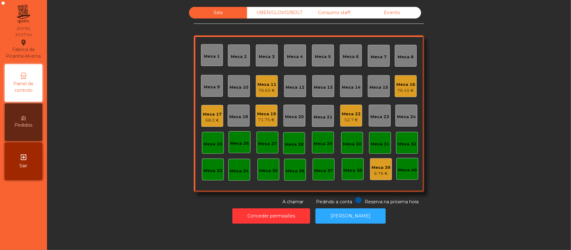
click at [351, 120] on div "52.7 €" at bounding box center [351, 120] width 19 height 6
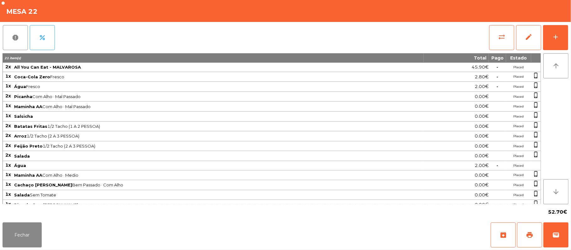
scroll to position [10, 0]
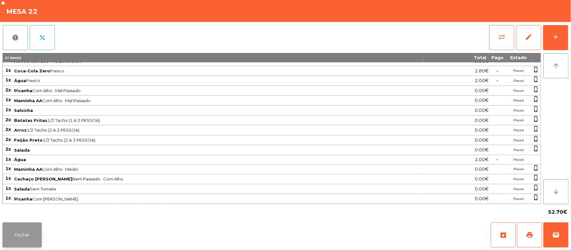
click at [34, 241] on button "Fechar" at bounding box center [22, 235] width 39 height 25
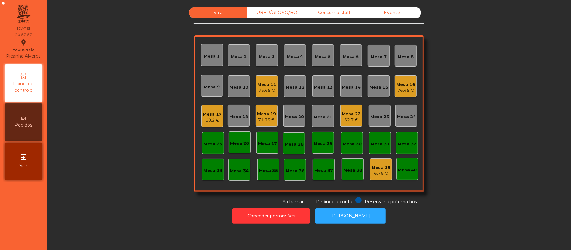
click at [267, 76] on div "Mesa 11 76.65 €" at bounding box center [267, 86] width 22 height 22
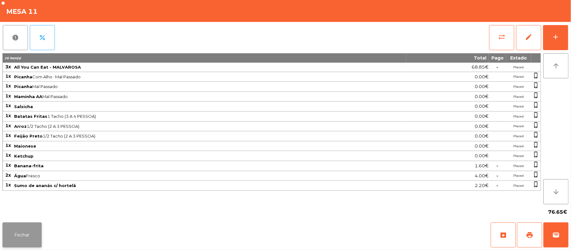
click at [31, 236] on button "Fechar" at bounding box center [22, 235] width 39 height 25
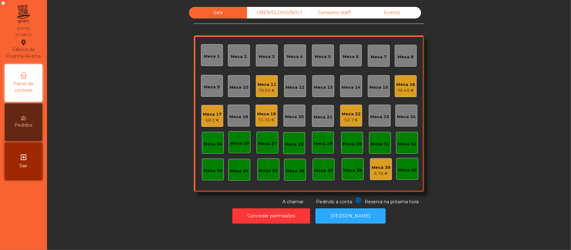
click at [271, 84] on div "Mesa 11" at bounding box center [266, 84] width 19 height 6
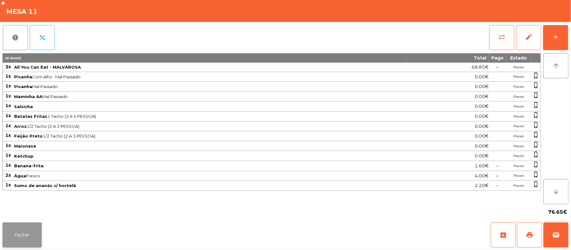
click at [20, 227] on button "Fechar" at bounding box center [22, 235] width 39 height 25
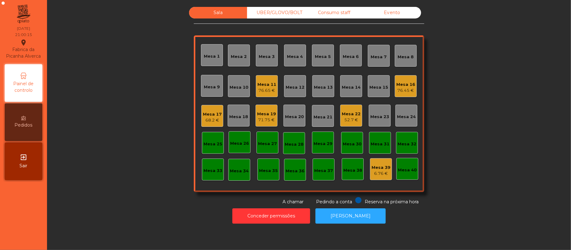
click at [345, 118] on div "52.7 €" at bounding box center [351, 120] width 19 height 6
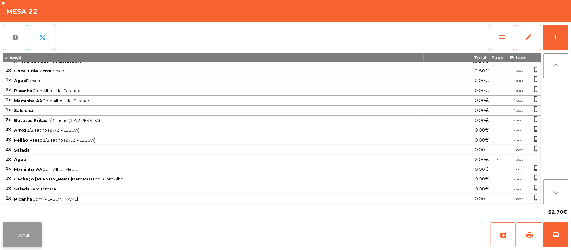
click at [29, 236] on button "Fechar" at bounding box center [22, 235] width 39 height 25
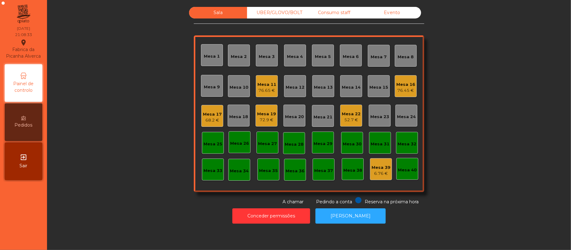
click at [270, 114] on div "Mesa 19" at bounding box center [266, 114] width 19 height 6
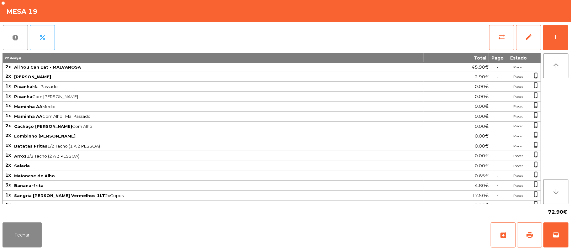
scroll to position [10, 0]
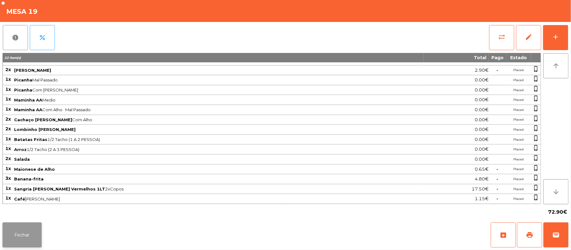
click at [22, 230] on button "Fechar" at bounding box center [22, 235] width 39 height 25
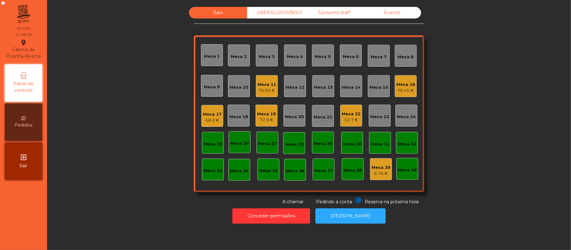
click at [216, 115] on div "Mesa 17" at bounding box center [212, 114] width 19 height 6
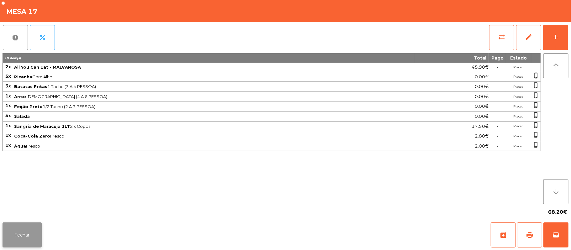
click at [25, 236] on button "Fechar" at bounding box center [22, 235] width 39 height 25
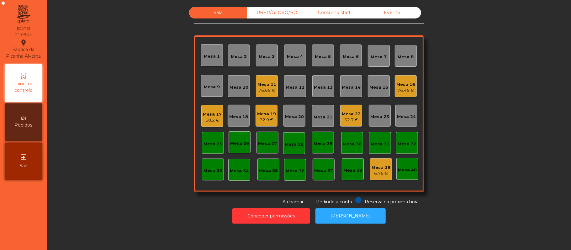
click at [351, 114] on div "Mesa 22" at bounding box center [351, 114] width 19 height 6
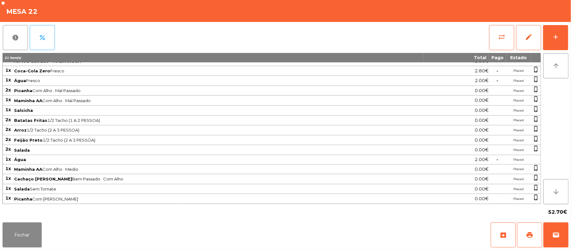
scroll to position [8, 0]
click at [20, 237] on button "Fechar" at bounding box center [22, 235] width 39 height 25
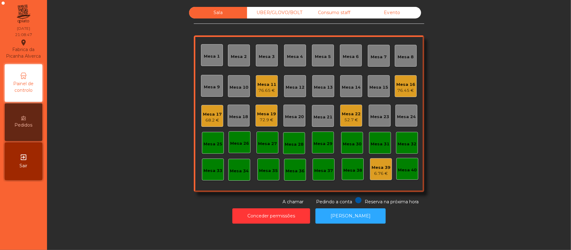
click at [406, 88] on div "76.45 €" at bounding box center [405, 90] width 19 height 6
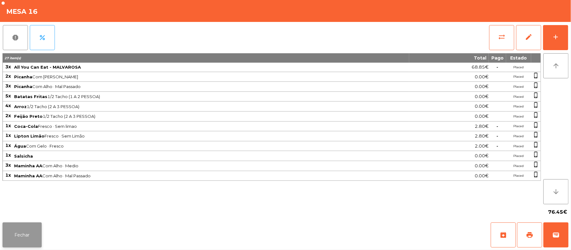
click at [21, 235] on button "Fechar" at bounding box center [22, 235] width 39 height 25
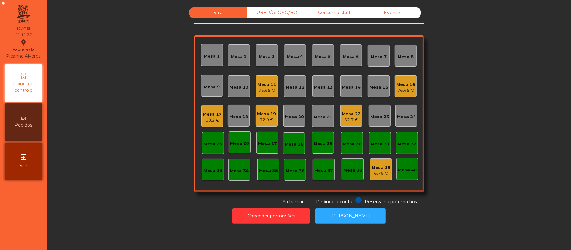
click at [290, 17] on div "UBER/GLOVO/BOLT" at bounding box center [276, 13] width 58 height 12
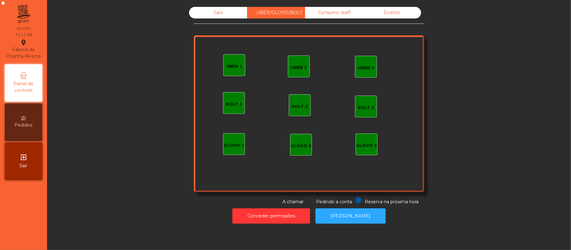
click at [234, 66] on div "UBER 1" at bounding box center [234, 66] width 16 height 6
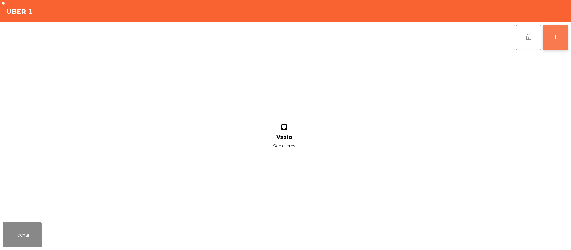
click at [552, 39] on div "add" at bounding box center [556, 37] width 8 height 8
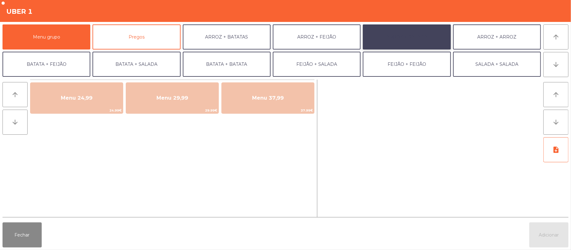
click at [404, 38] on button "ARROZ + SALADA" at bounding box center [407, 36] width 88 height 25
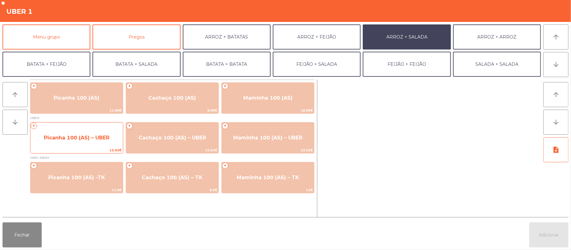
click at [93, 137] on span "Picanha 100 (AS) – UBER" at bounding box center [77, 138] width 66 height 6
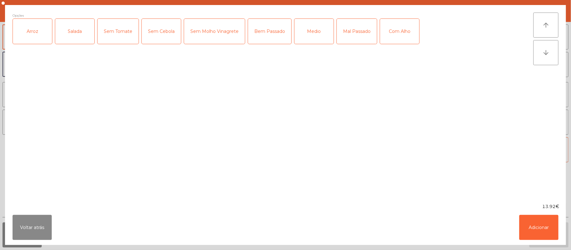
click at [32, 39] on div "Arroz" at bounding box center [32, 31] width 39 height 25
click at [62, 39] on div "Salada" at bounding box center [74, 31] width 39 height 25
click at [267, 39] on div "Bem Passado" at bounding box center [269, 31] width 43 height 25
click at [405, 41] on div "Com Alho" at bounding box center [399, 31] width 39 height 25
click at [539, 230] on button "Adicionar" at bounding box center [538, 227] width 39 height 25
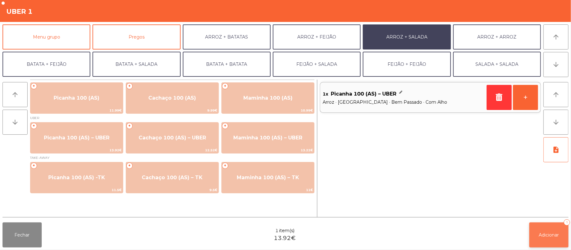
click at [547, 236] on span "Adicionar" at bounding box center [549, 235] width 20 height 6
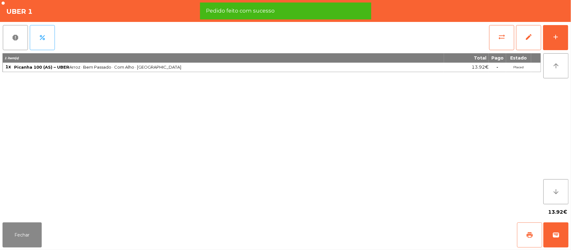
click at [532, 236] on span "print" at bounding box center [530, 235] width 8 height 8
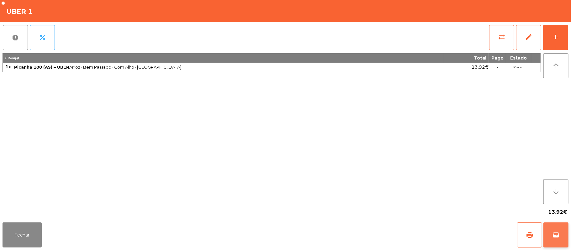
click at [555, 239] on span "wallet" at bounding box center [556, 235] width 8 height 8
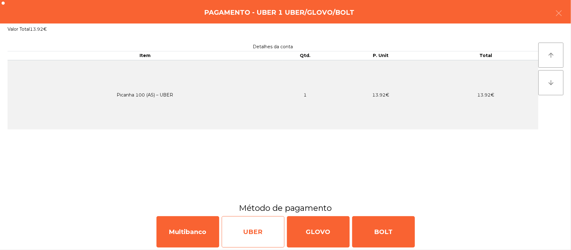
click at [246, 232] on div "UBER" at bounding box center [253, 231] width 63 height 31
select select "**"
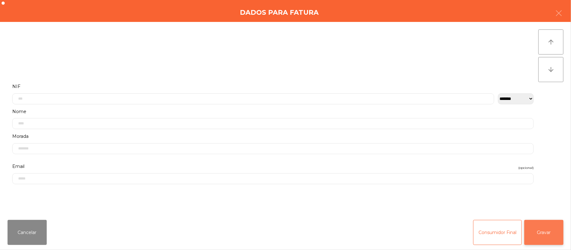
click at [550, 233] on button "Gravar" at bounding box center [543, 232] width 39 height 25
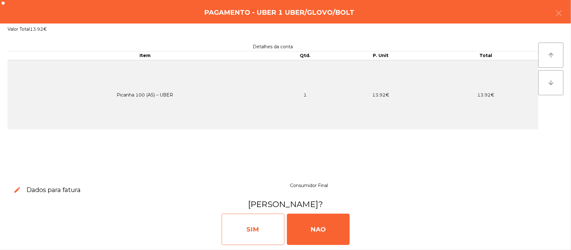
click at [264, 241] on div "SIM" at bounding box center [253, 229] width 63 height 31
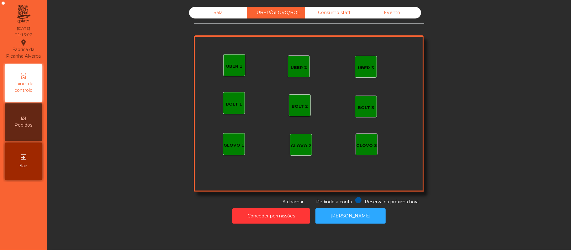
click at [207, 12] on div "Sala" at bounding box center [218, 13] width 58 height 12
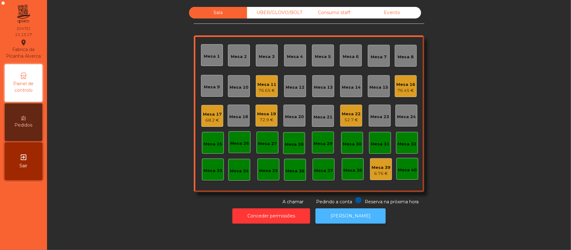
click at [349, 216] on button "[PERSON_NAME]" at bounding box center [350, 215] width 70 height 15
click at [262, 88] on div "76.65 €" at bounding box center [266, 90] width 19 height 6
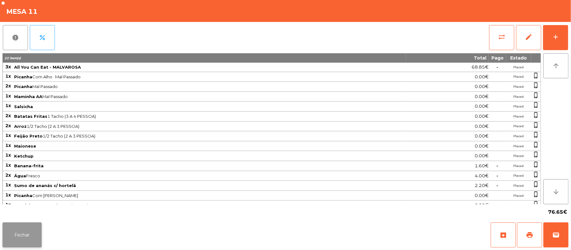
click at [37, 232] on button "Fechar" at bounding box center [22, 235] width 39 height 25
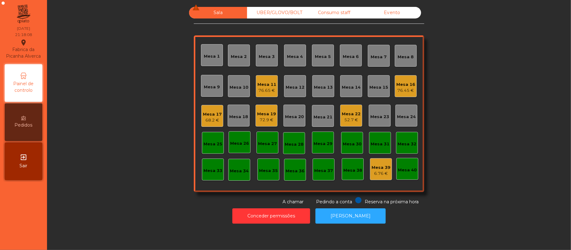
click at [265, 111] on div "Mesa 19" at bounding box center [266, 114] width 19 height 6
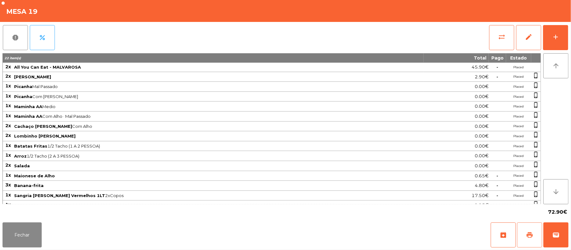
click at [529, 234] on span "print" at bounding box center [530, 235] width 8 height 8
click at [565, 241] on button "wallet" at bounding box center [555, 235] width 25 height 25
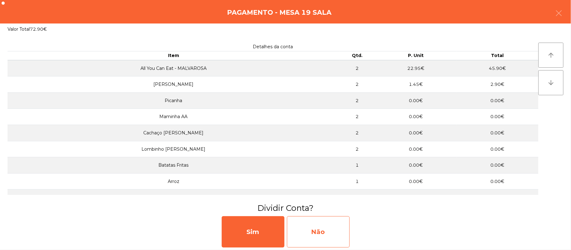
click at [304, 232] on div "Não" at bounding box center [318, 231] width 63 height 31
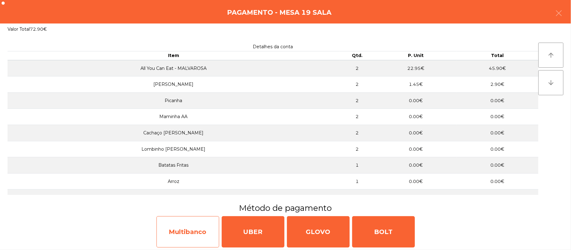
click at [192, 233] on div "Multibanco" at bounding box center [187, 231] width 63 height 31
select select "**"
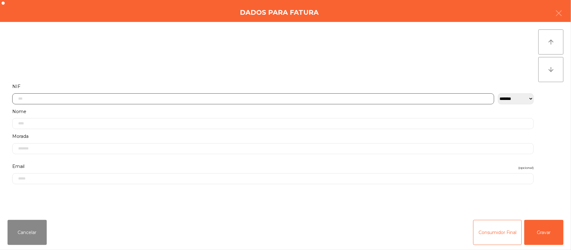
click at [132, 98] on input "text" at bounding box center [253, 98] width 482 height 11
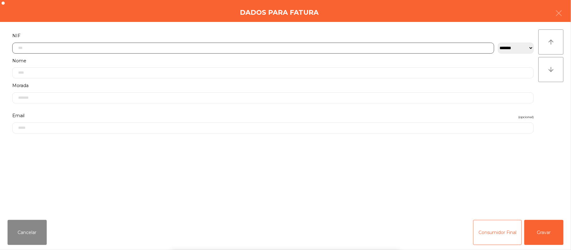
scroll to position [53, 0]
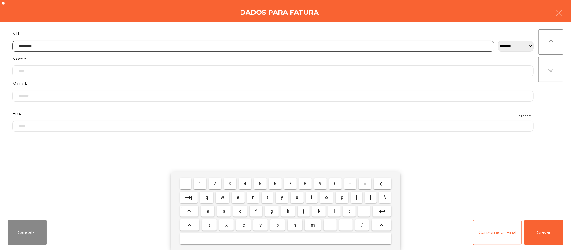
type input "*********"
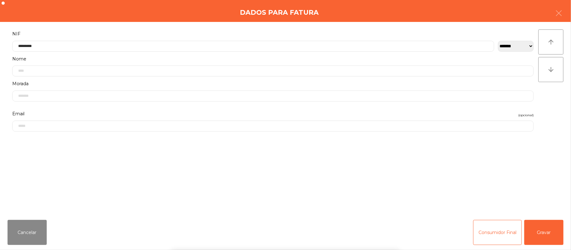
click at [549, 230] on div "` 1 2 3 4 5 6 7 8 9 0 - = keyboard_backspace keyboard_tab q w e r t y u i o p […" at bounding box center [285, 211] width 571 height 78
click at [548, 241] on button "Gravar" at bounding box center [543, 232] width 39 height 25
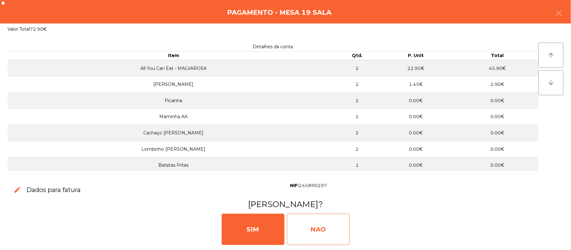
click at [314, 230] on div "NAO" at bounding box center [318, 229] width 63 height 31
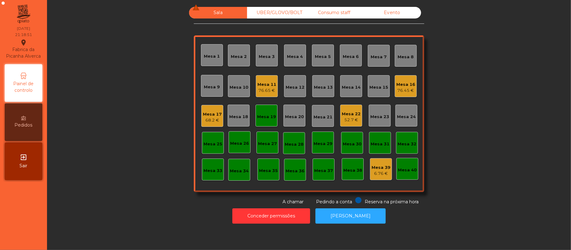
click at [265, 115] on div "Mesa 19" at bounding box center [266, 117] width 19 height 6
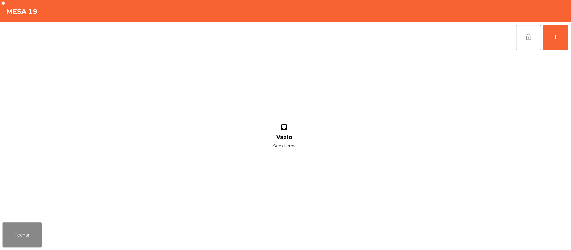
click at [525, 34] on span "lock_open" at bounding box center [529, 37] width 8 height 8
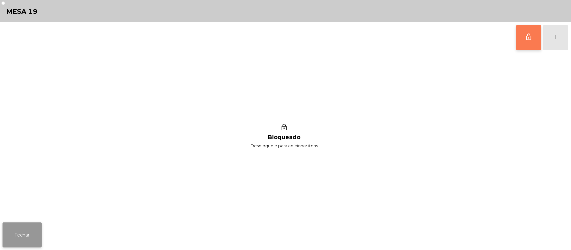
click at [32, 239] on button "Fechar" at bounding box center [22, 235] width 39 height 25
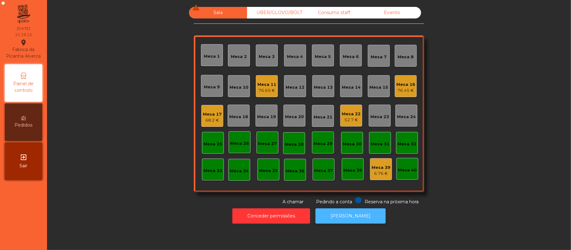
click at [354, 216] on button "[PERSON_NAME]" at bounding box center [350, 215] width 70 height 15
click at [349, 115] on div "Mesa 22" at bounding box center [351, 114] width 19 height 6
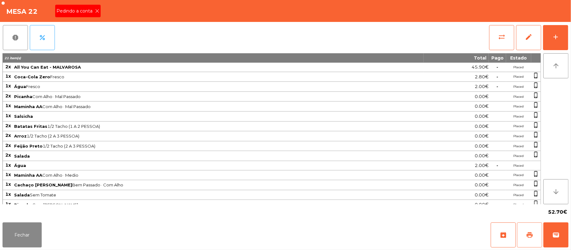
click at [534, 238] on button "print" at bounding box center [529, 235] width 25 height 25
click at [27, 238] on button "Fechar" at bounding box center [22, 235] width 39 height 25
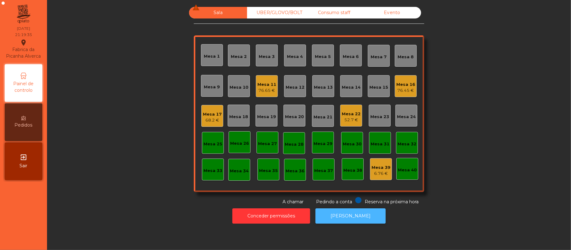
click at [345, 222] on button "[PERSON_NAME]" at bounding box center [350, 215] width 70 height 15
click at [354, 111] on div "Mesa 22" at bounding box center [351, 114] width 19 height 6
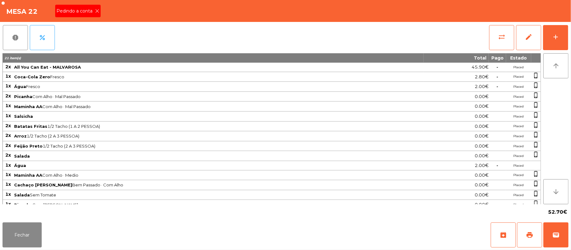
click at [82, 13] on span "Pedindo a conta" at bounding box center [75, 11] width 39 height 7
click at [570, 238] on div "Fechar archive print wallet" at bounding box center [285, 235] width 571 height 30
click at [567, 235] on button "wallet" at bounding box center [555, 235] width 25 height 25
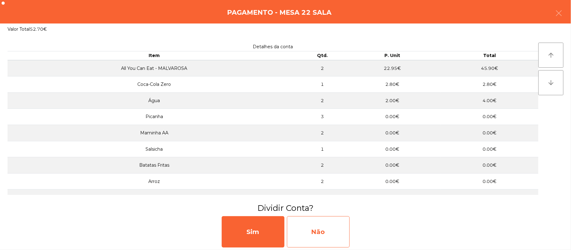
click at [315, 225] on div "Não" at bounding box center [318, 231] width 63 height 31
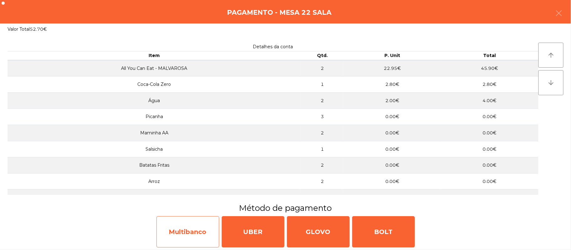
click at [198, 227] on div "Multibanco" at bounding box center [187, 231] width 63 height 31
select select "**"
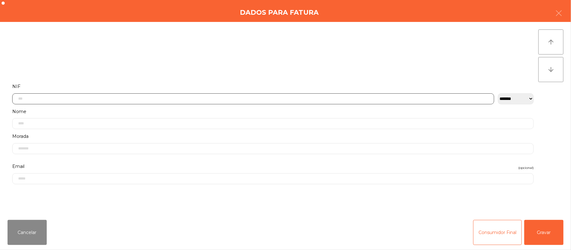
click at [134, 98] on input "text" at bounding box center [253, 98] width 482 height 11
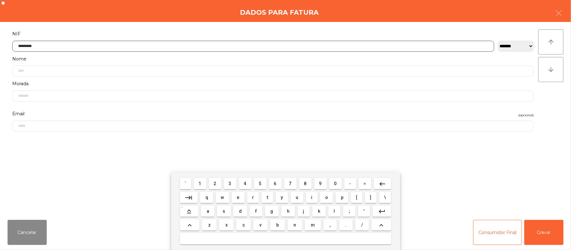
type input "*********"
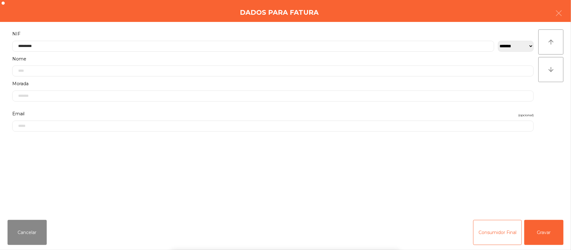
click at [547, 233] on div "` 1 2 3 4 5 6 7 8 9 0 - = keyboard_backspace keyboard_tab q w e r t y u i o p […" at bounding box center [285, 211] width 571 height 78
click at [543, 234] on button "Gravar" at bounding box center [543, 232] width 39 height 25
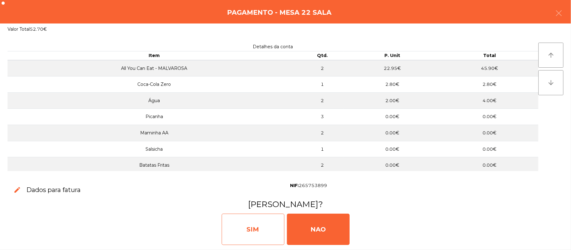
click at [254, 235] on div "SIM" at bounding box center [253, 229] width 63 height 31
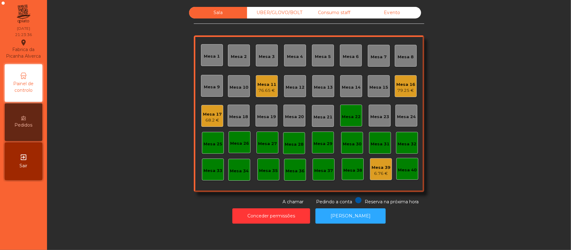
click at [350, 117] on div "Mesa 22" at bounding box center [351, 117] width 19 height 6
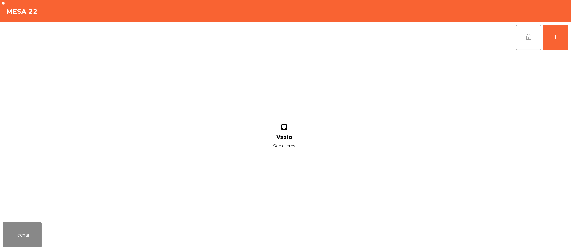
click at [523, 39] on button "lock_open" at bounding box center [528, 37] width 25 height 25
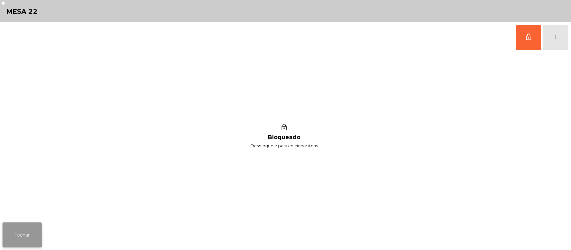
click at [30, 234] on button "Fechar" at bounding box center [22, 235] width 39 height 25
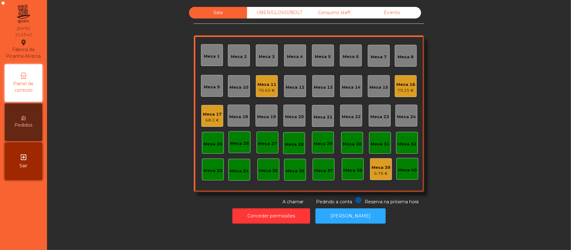
click at [211, 122] on div "68.2 €" at bounding box center [212, 120] width 19 height 6
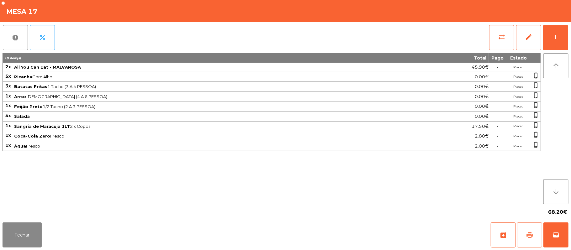
click at [529, 233] on span "print" at bounding box center [530, 235] width 8 height 8
click at [567, 236] on button "wallet" at bounding box center [555, 235] width 25 height 25
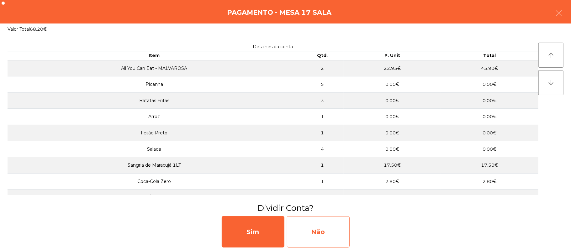
click at [323, 234] on div "Não" at bounding box center [318, 231] width 63 height 31
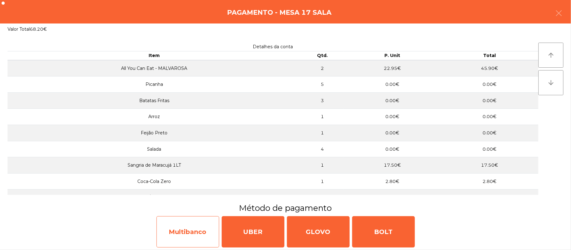
click at [192, 239] on div "Multibanco" at bounding box center [187, 231] width 63 height 31
select select "**"
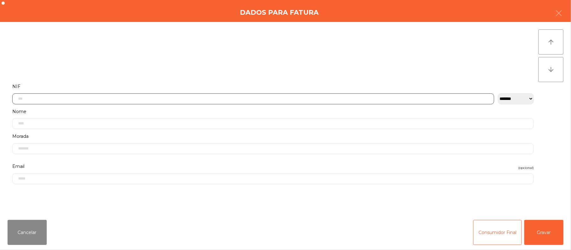
click at [146, 98] on input "text" at bounding box center [253, 98] width 482 height 11
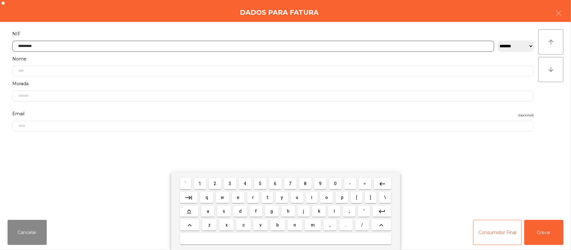
type input "*********"
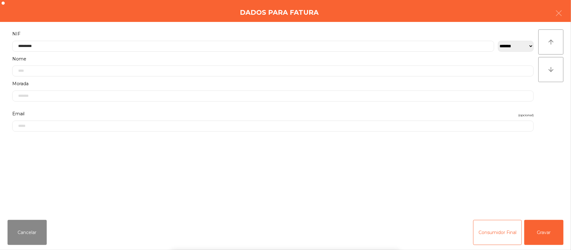
click at [548, 227] on div "` 1 2 3 4 5 6 7 8 9 0 - = keyboard_backspace keyboard_tab q w e r t y u i o p […" at bounding box center [285, 211] width 571 height 78
click at [550, 238] on button "Gravar" at bounding box center [543, 232] width 39 height 25
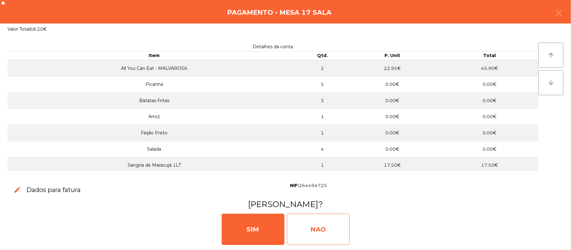
click at [314, 224] on div "NAO" at bounding box center [318, 229] width 63 height 31
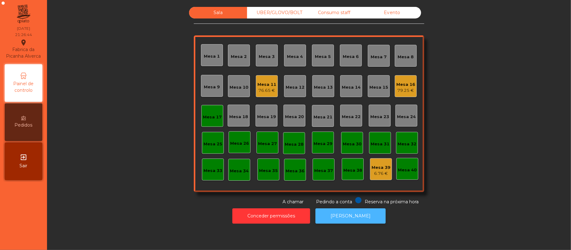
click at [347, 216] on button "[PERSON_NAME]" at bounding box center [350, 215] width 70 height 15
click at [204, 109] on div "Mesa 17" at bounding box center [212, 116] width 22 height 22
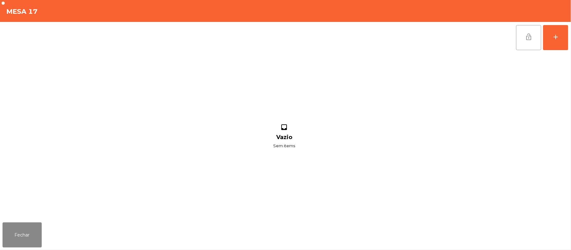
click at [535, 38] on button "lock_open" at bounding box center [528, 37] width 25 height 25
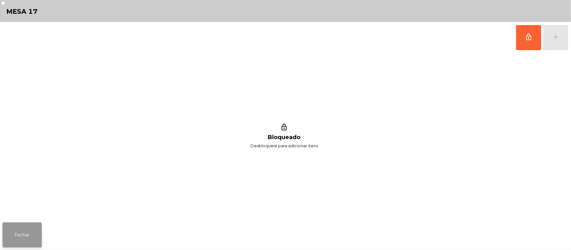
click at [33, 228] on button "Fechar" at bounding box center [22, 235] width 39 height 25
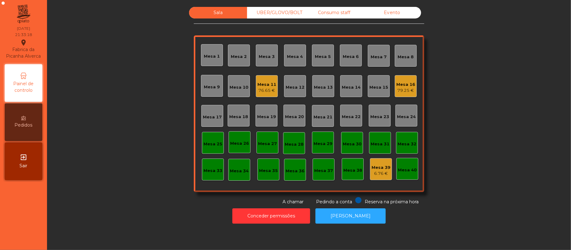
click at [296, 122] on div "Mesa 20" at bounding box center [294, 116] width 22 height 22
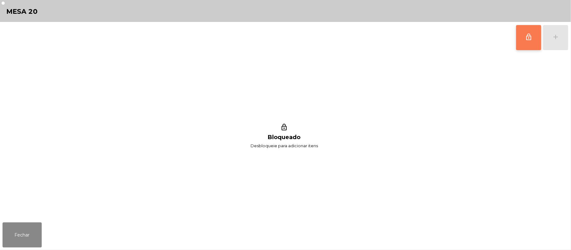
click at [524, 43] on button "lock_outline" at bounding box center [528, 37] width 25 height 25
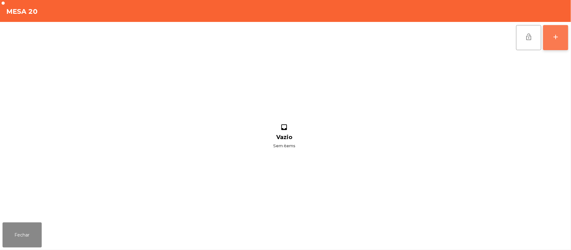
click at [549, 44] on button "add" at bounding box center [555, 37] width 25 height 25
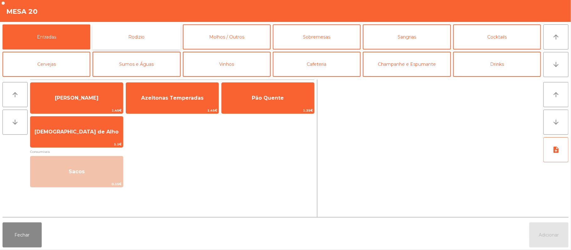
click at [160, 40] on button "Rodizio" at bounding box center [136, 36] width 88 height 25
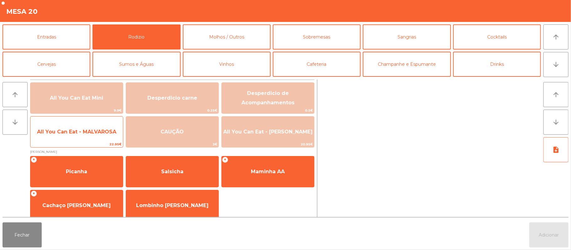
click at [98, 137] on span "All You Can Eat - MALVAROSA" at bounding box center [76, 131] width 92 height 17
click at [102, 134] on span "All You Can Eat - MALVAROSA" at bounding box center [76, 132] width 79 height 6
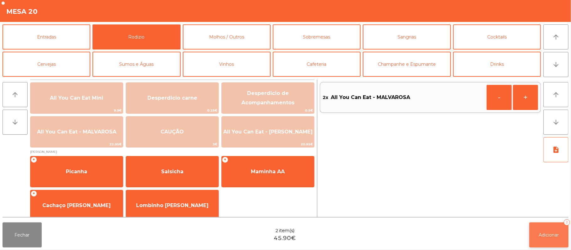
click at [546, 239] on button "Adicionar 2" at bounding box center [548, 235] width 39 height 25
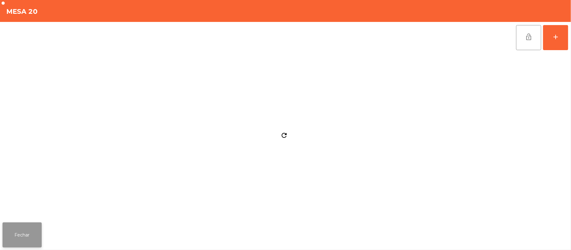
click at [19, 242] on button "Fechar" at bounding box center [22, 235] width 39 height 25
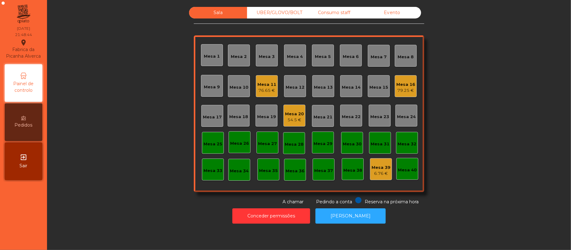
click at [398, 87] on div "79.25 €" at bounding box center [405, 90] width 19 height 6
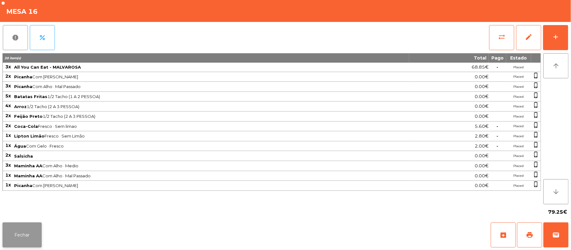
click at [22, 239] on button "Fechar" at bounding box center [22, 235] width 39 height 25
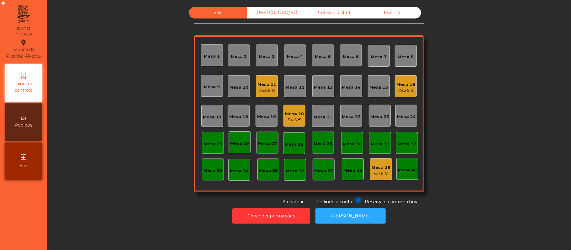
click at [297, 112] on div "Mesa 20" at bounding box center [294, 114] width 19 height 6
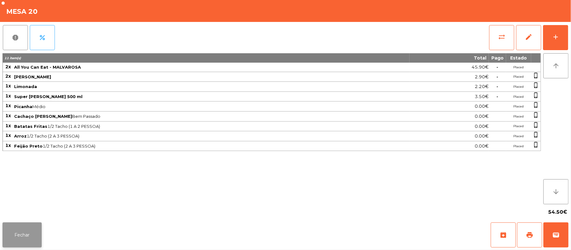
click at [29, 238] on button "Fechar" at bounding box center [22, 235] width 39 height 25
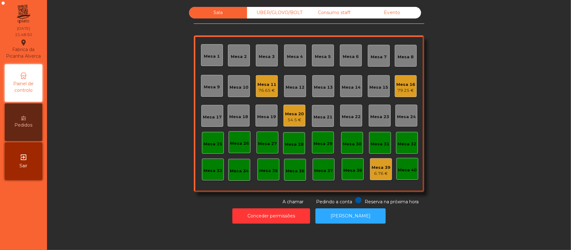
click at [271, 92] on div "76.65 €" at bounding box center [266, 90] width 19 height 6
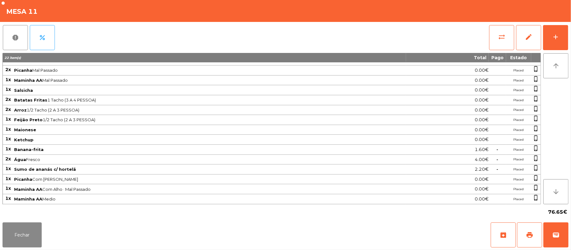
scroll to position [18, 0]
click at [27, 231] on button "Fechar" at bounding box center [22, 235] width 39 height 25
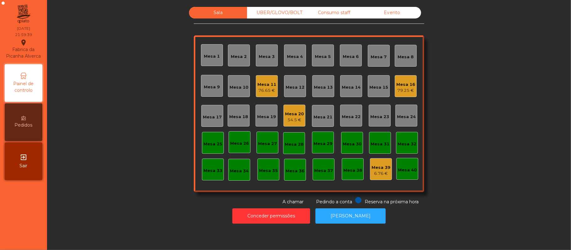
click at [261, 90] on div "76.65 €" at bounding box center [266, 90] width 19 height 6
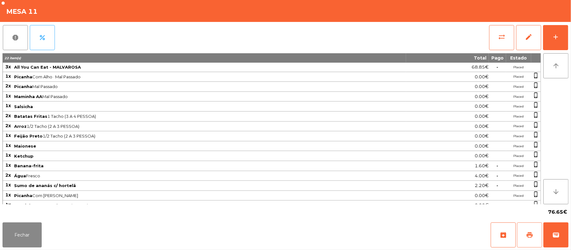
click at [523, 234] on button "print" at bounding box center [529, 235] width 25 height 25
click at [523, 238] on button "print" at bounding box center [529, 235] width 25 height 25
click at [506, 40] on button "sync_alt" at bounding box center [501, 37] width 25 height 25
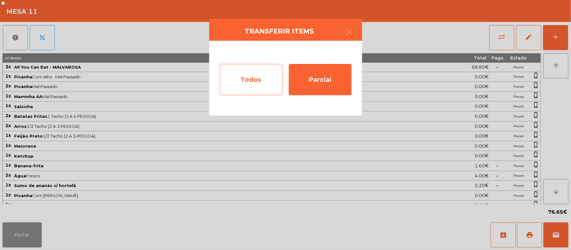
click at [256, 73] on div "Todos" at bounding box center [251, 79] width 63 height 31
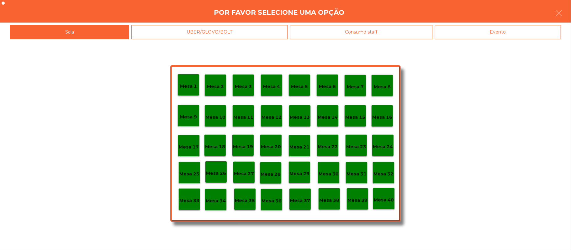
click at [498, 30] on div "Evento" at bounding box center [498, 32] width 126 height 14
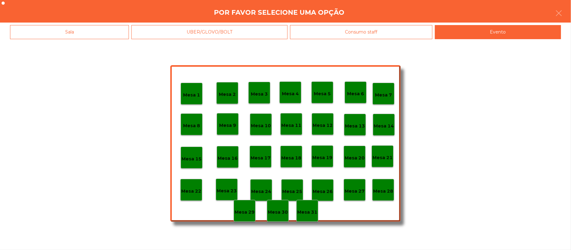
click at [389, 185] on div "Mesa 28" at bounding box center [383, 190] width 20 height 10
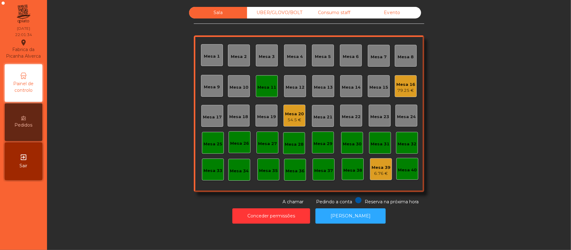
click at [262, 92] on div "Mesa 11" at bounding box center [267, 86] width 22 height 22
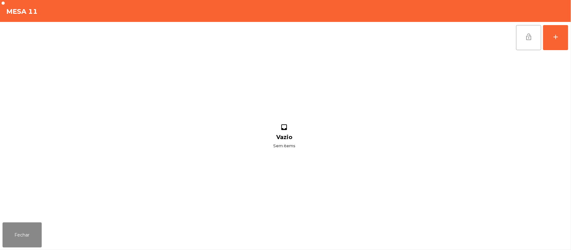
click at [533, 33] on button "lock_open" at bounding box center [528, 37] width 25 height 25
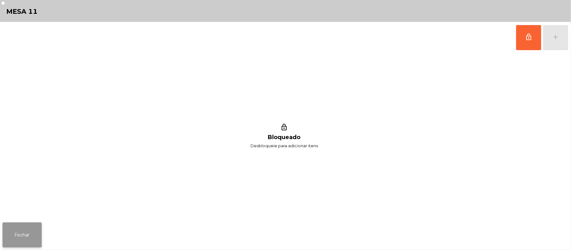
click at [25, 224] on button "Fechar" at bounding box center [22, 235] width 39 height 25
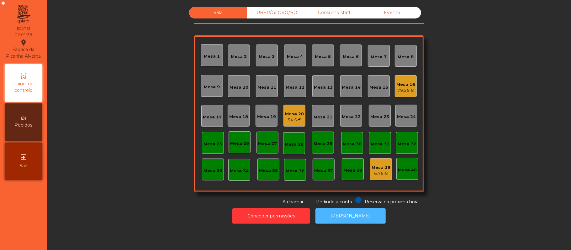
click at [365, 216] on button "[PERSON_NAME]" at bounding box center [350, 215] width 70 height 15
click at [296, 116] on div "Mesa 20" at bounding box center [294, 114] width 19 height 6
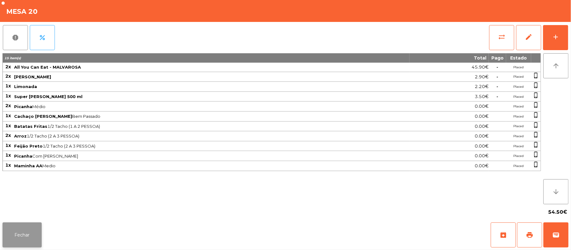
click at [15, 230] on button "Fechar" at bounding box center [22, 235] width 39 height 25
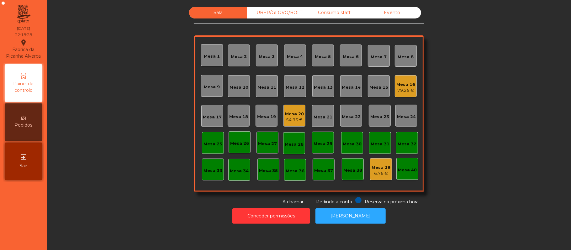
click at [411, 87] on div "Mesa 16 79.25 €" at bounding box center [406, 86] width 22 height 22
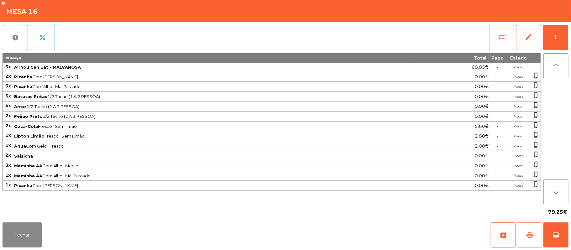
click at [533, 235] on button "print" at bounding box center [529, 235] width 25 height 25
click at [534, 234] on button "print" at bounding box center [529, 235] width 25 height 25
click at [503, 37] on span "sync_alt" at bounding box center [502, 37] width 8 height 8
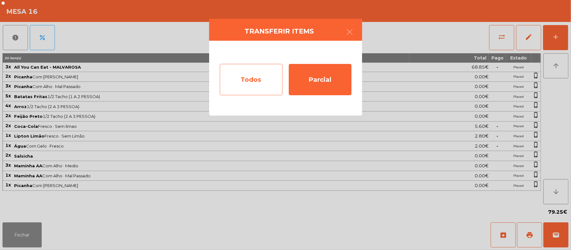
click at [259, 81] on div "Todos" at bounding box center [251, 79] width 63 height 31
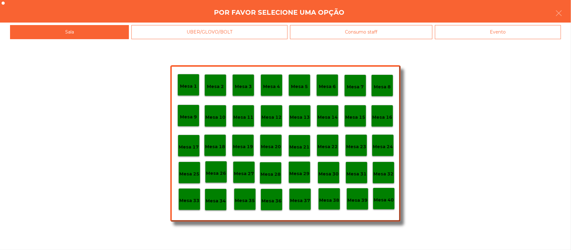
click at [475, 32] on div "Evento" at bounding box center [498, 32] width 126 height 14
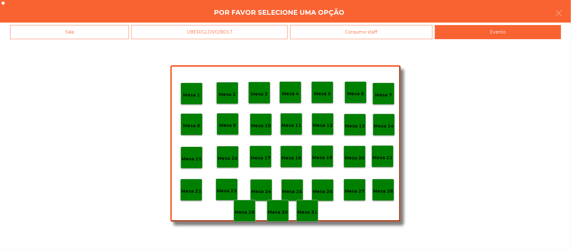
click at [386, 189] on p "Mesa 28" at bounding box center [383, 191] width 20 height 7
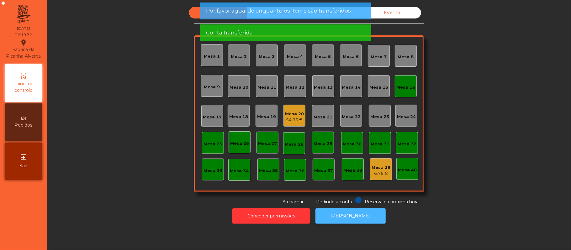
click at [354, 214] on button "[PERSON_NAME]" at bounding box center [350, 215] width 70 height 15
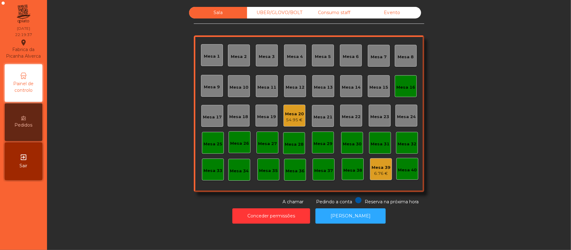
click at [396, 90] on div "Mesa 16" at bounding box center [405, 87] width 19 height 6
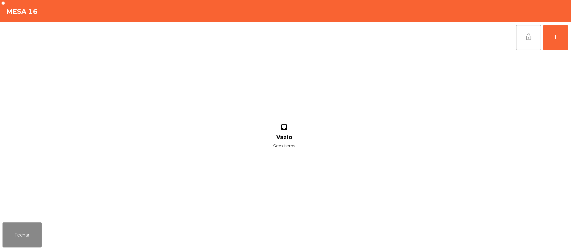
click at [533, 37] on button "lock_open" at bounding box center [528, 37] width 25 height 25
